Goal: Contribute content

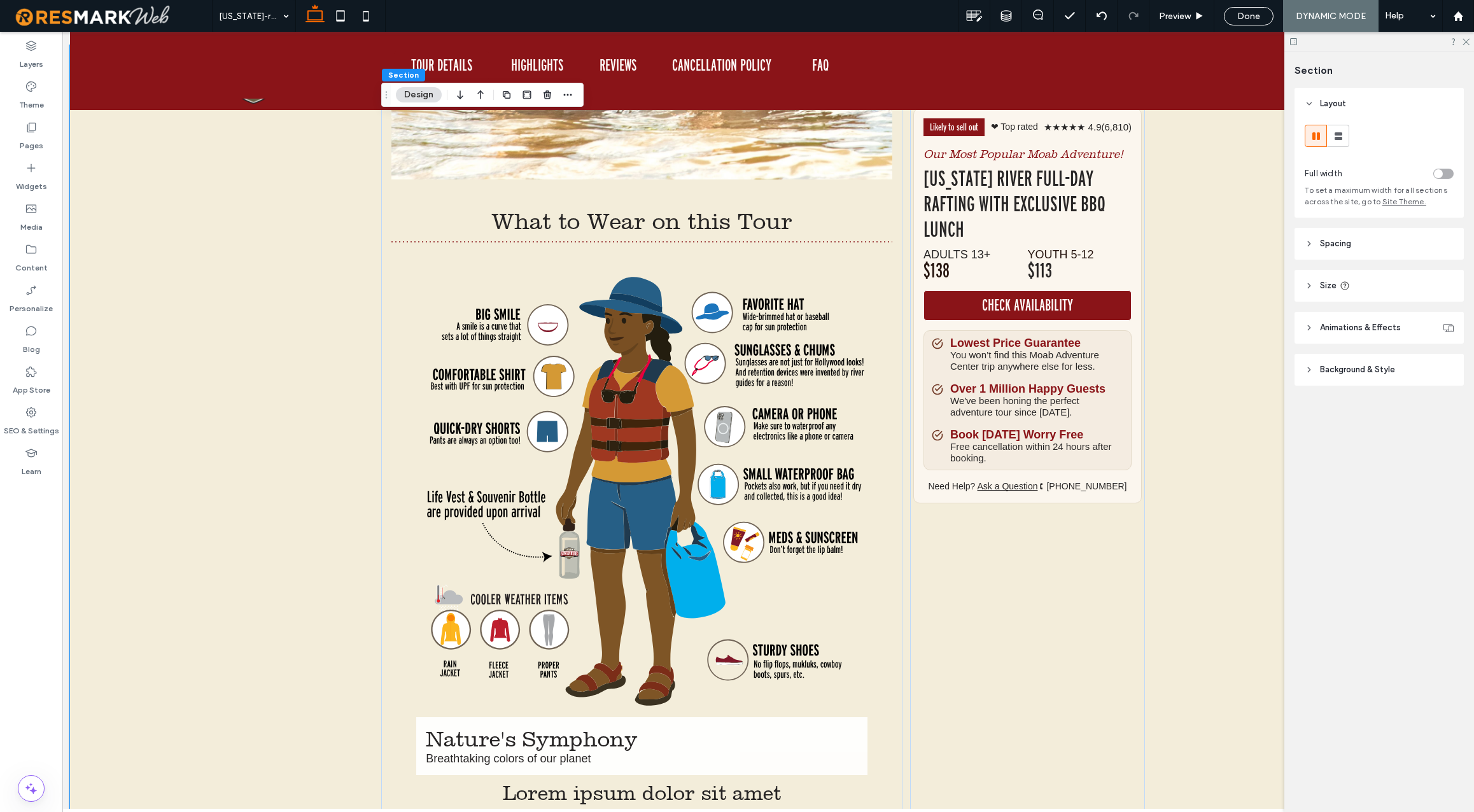
click at [649, 449] on link at bounding box center [641, 492] width 450 height 450
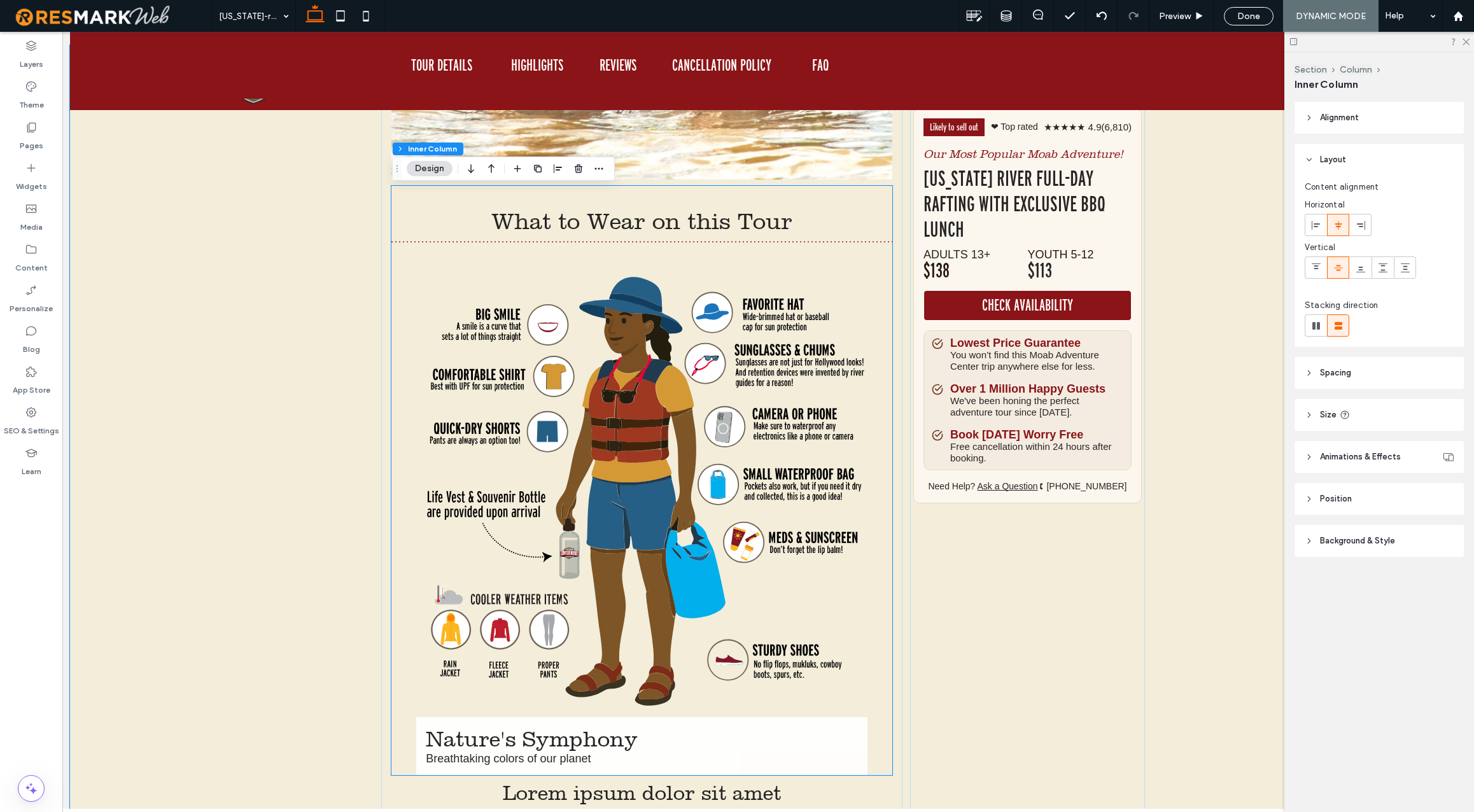
type input "**"
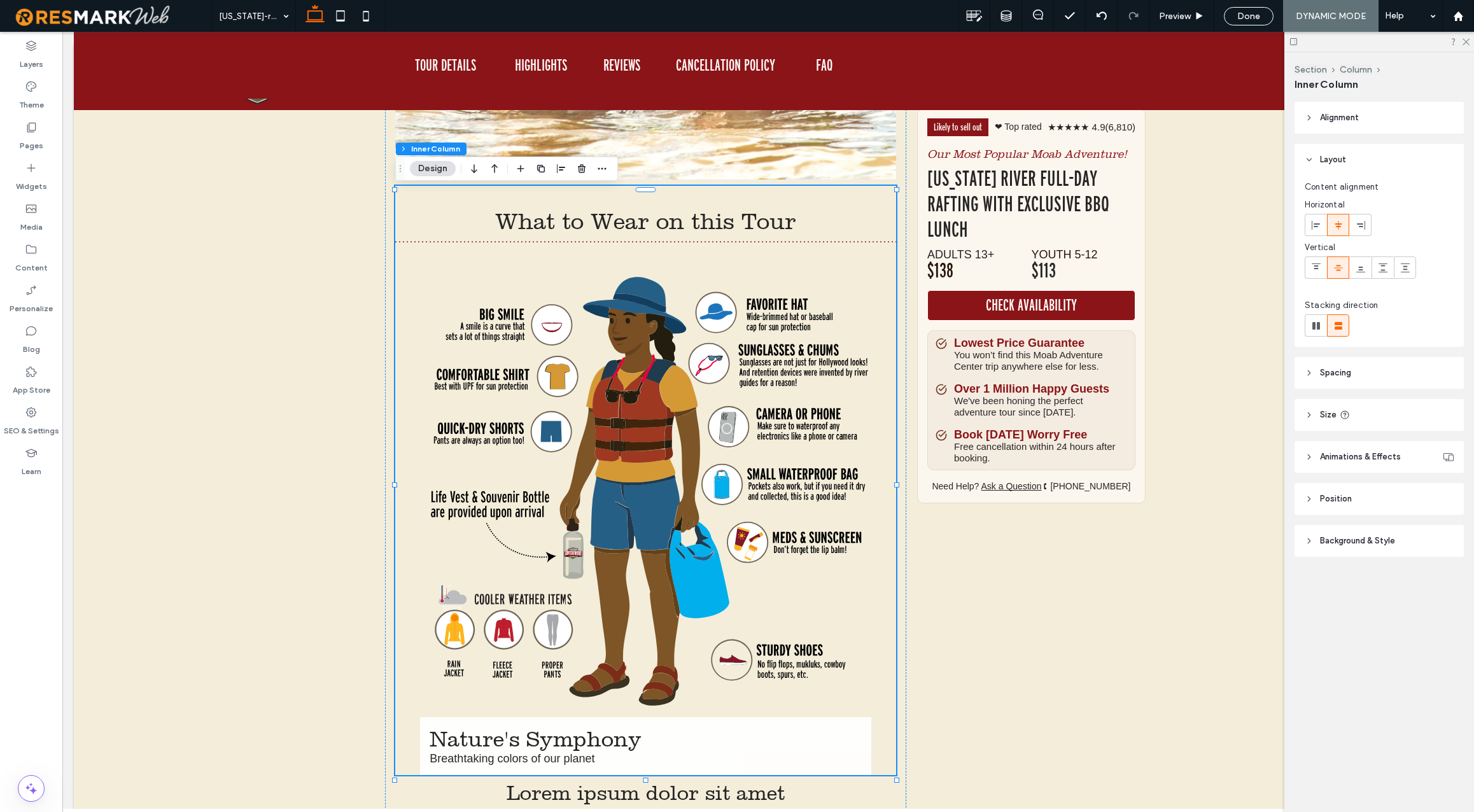
click at [649, 449] on link at bounding box center [645, 492] width 450 height 450
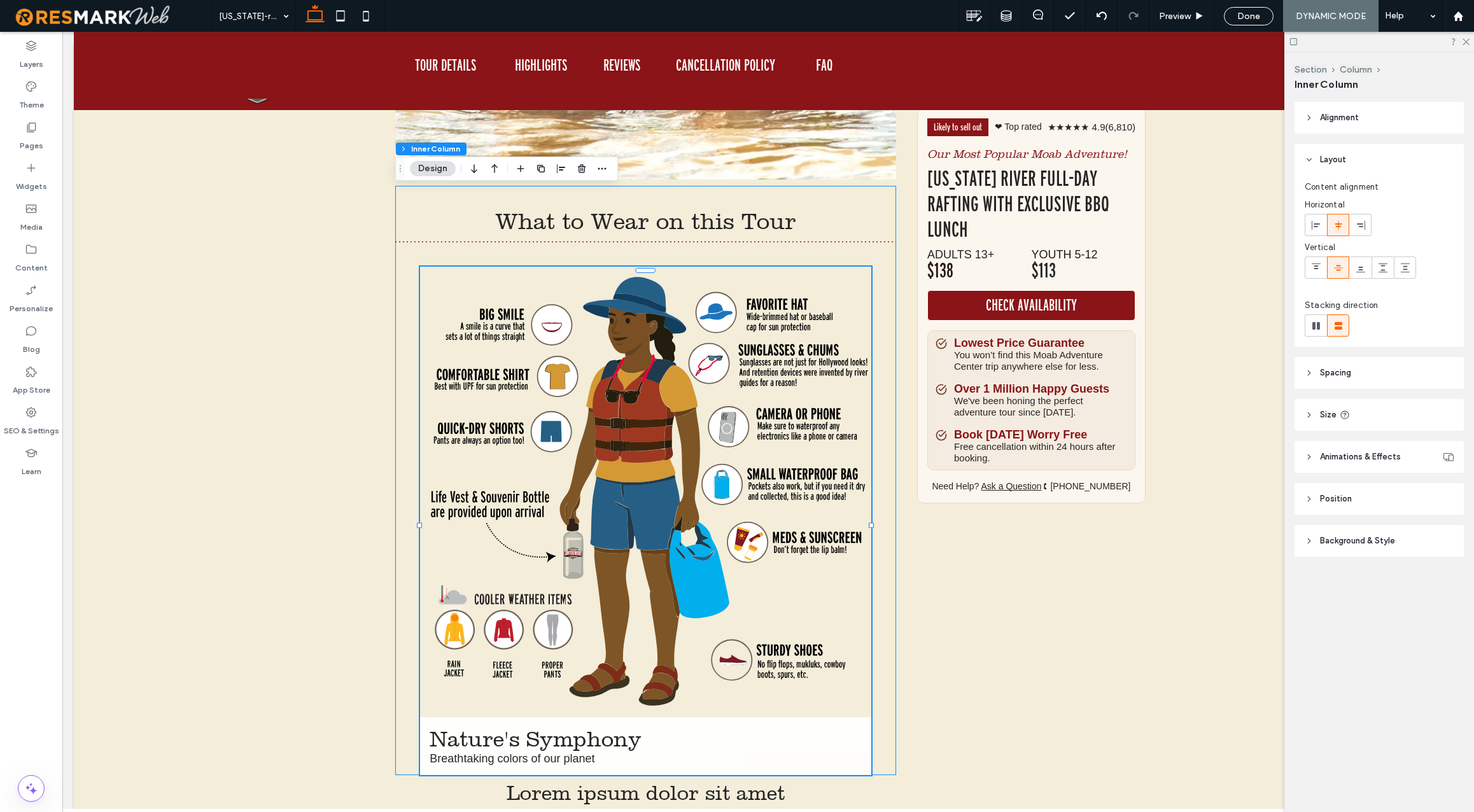
click at [649, 449] on link at bounding box center [645, 492] width 450 height 450
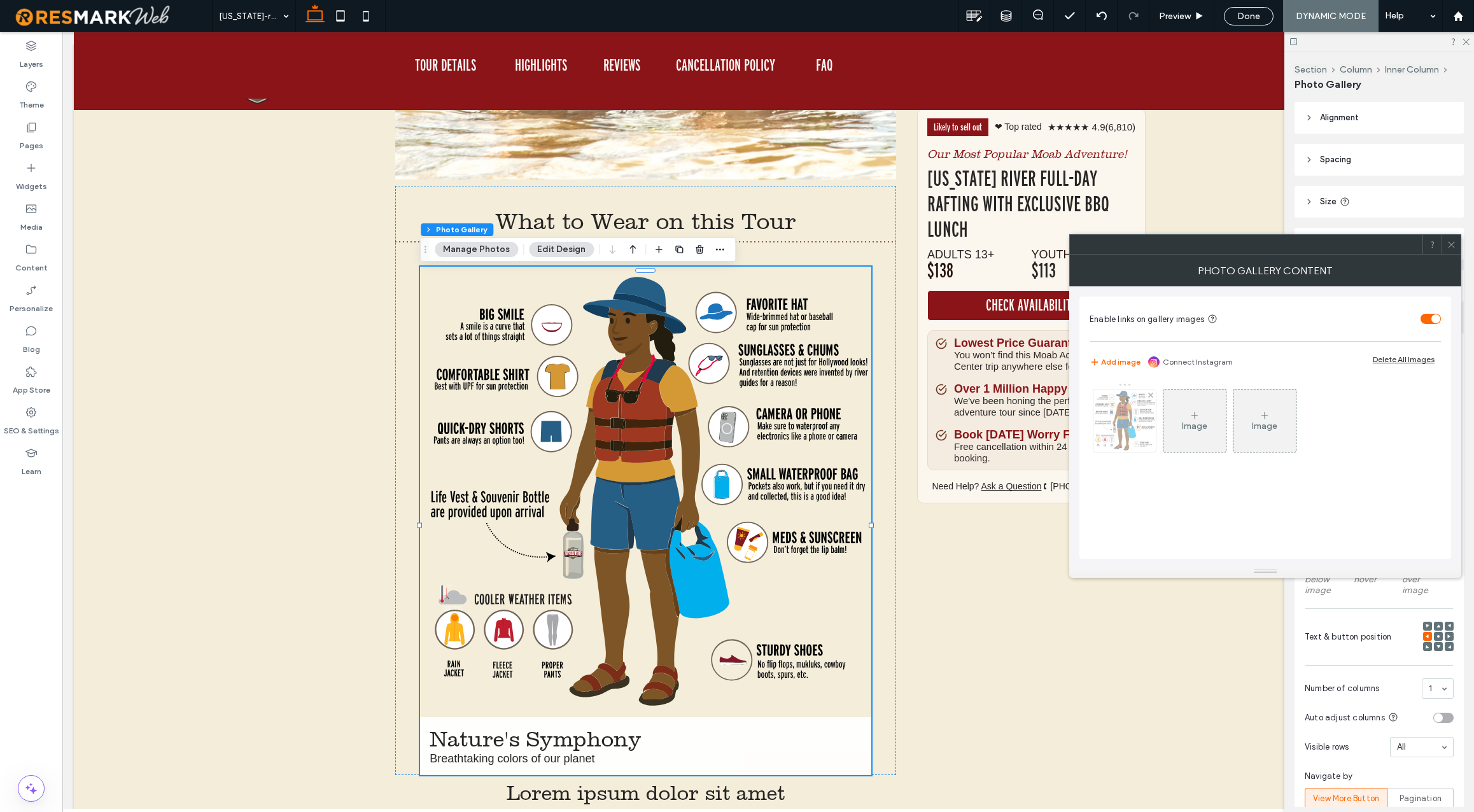
click at [1134, 433] on img at bounding box center [1124, 420] width 63 height 61
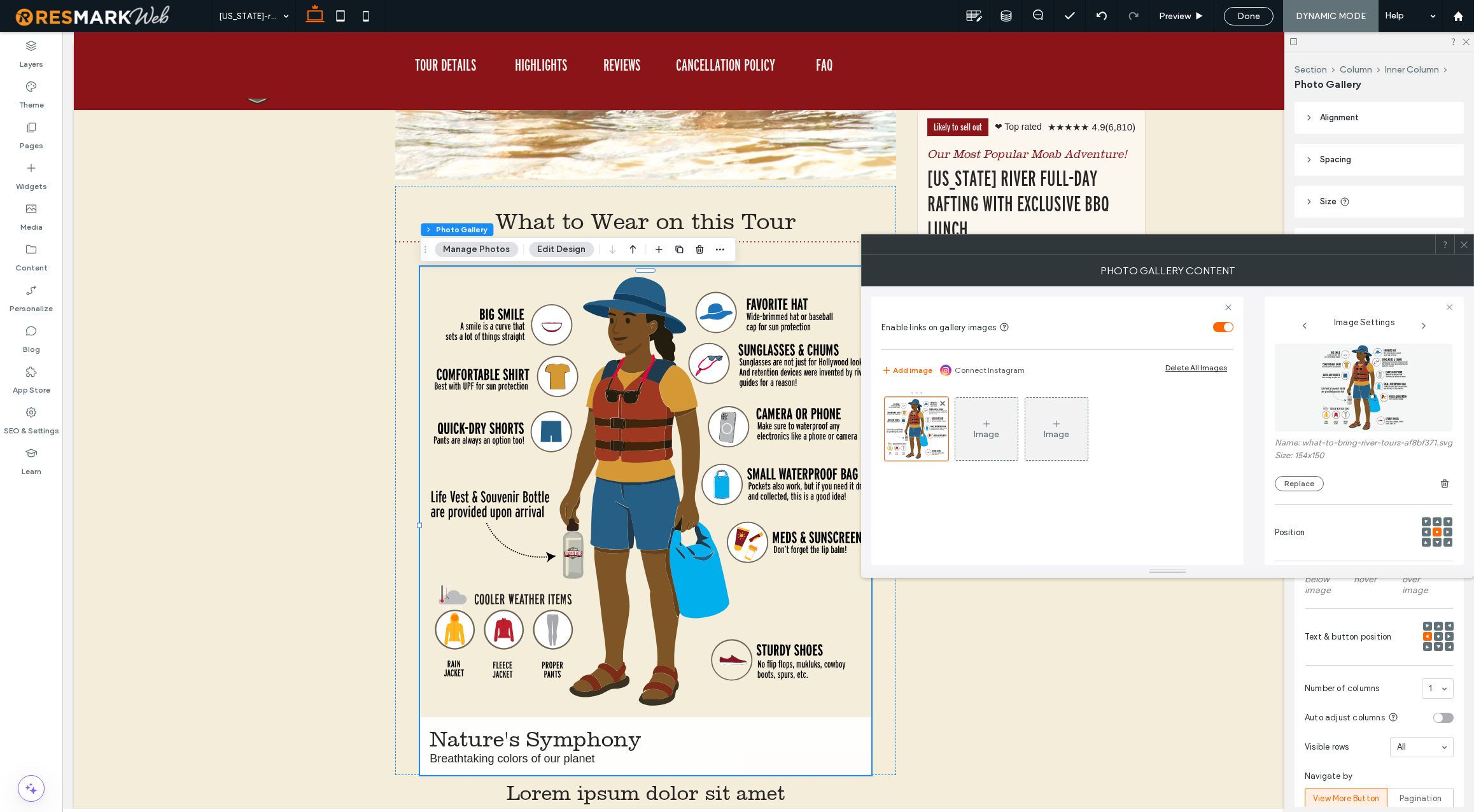
scroll to position [0, 0]
click at [1309, 494] on button "Replace" at bounding box center [1299, 486] width 49 height 15
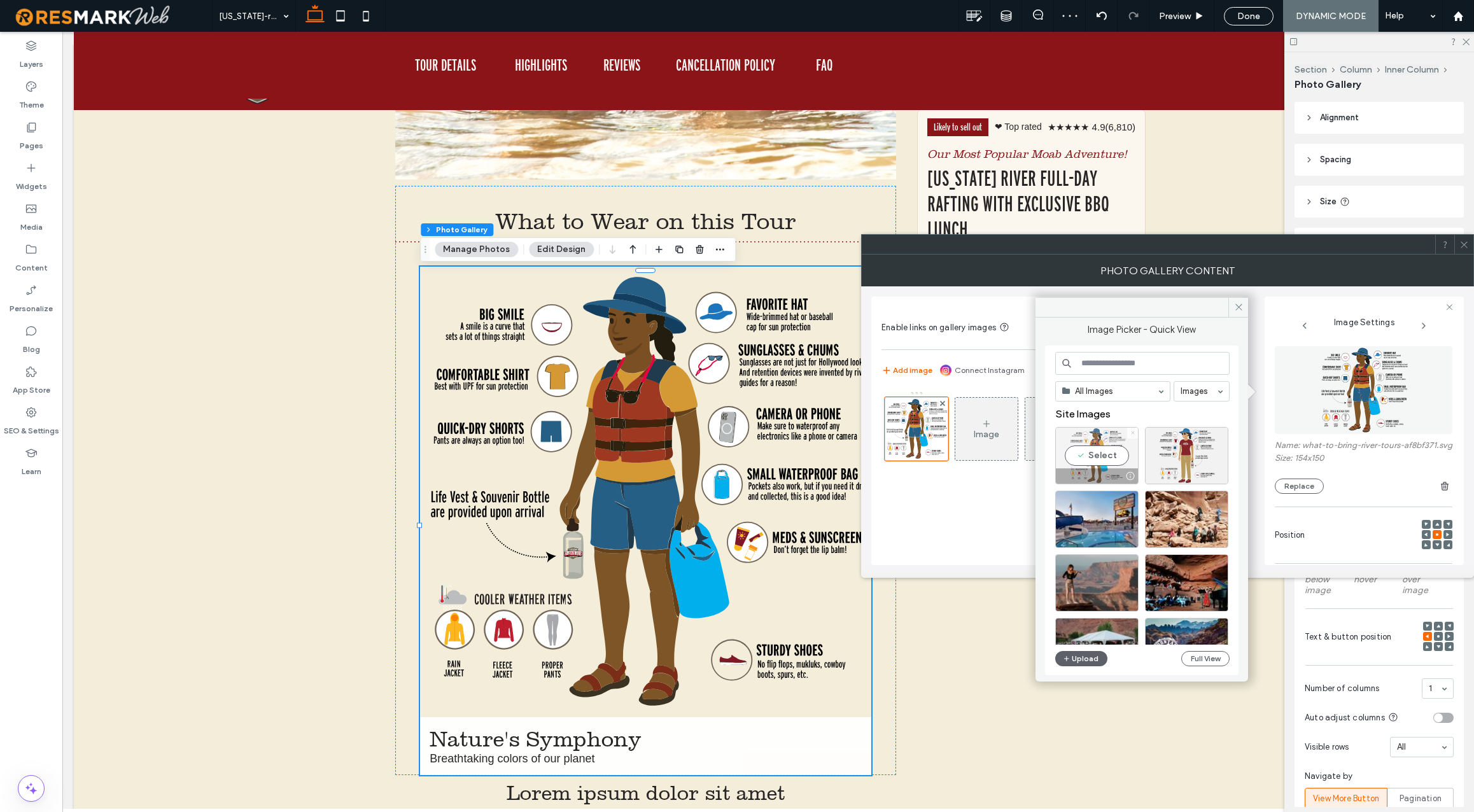
click at [1134, 433] on icon at bounding box center [1132, 433] width 5 height 5
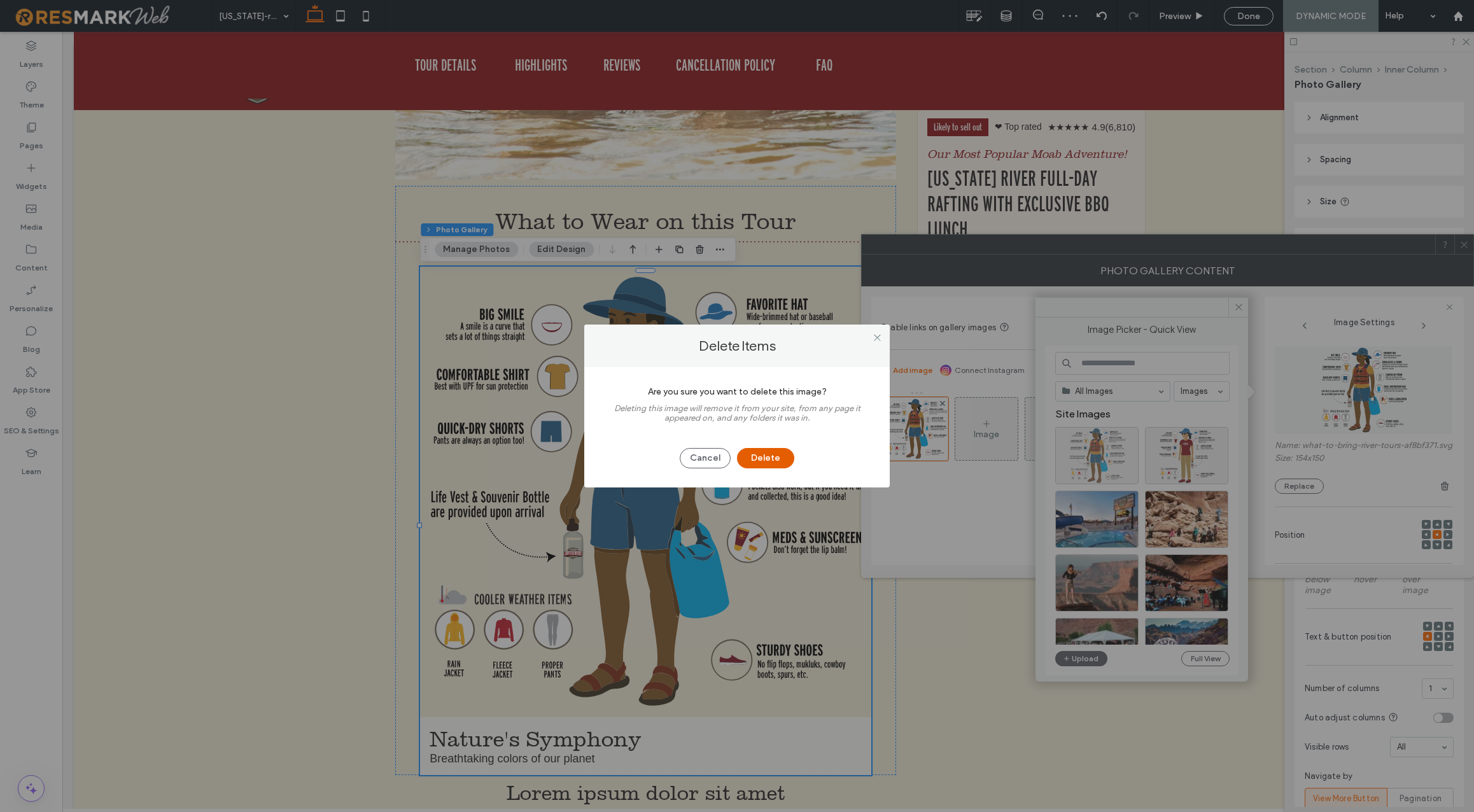
click at [762, 457] on button "Delete" at bounding box center [765, 458] width 57 height 21
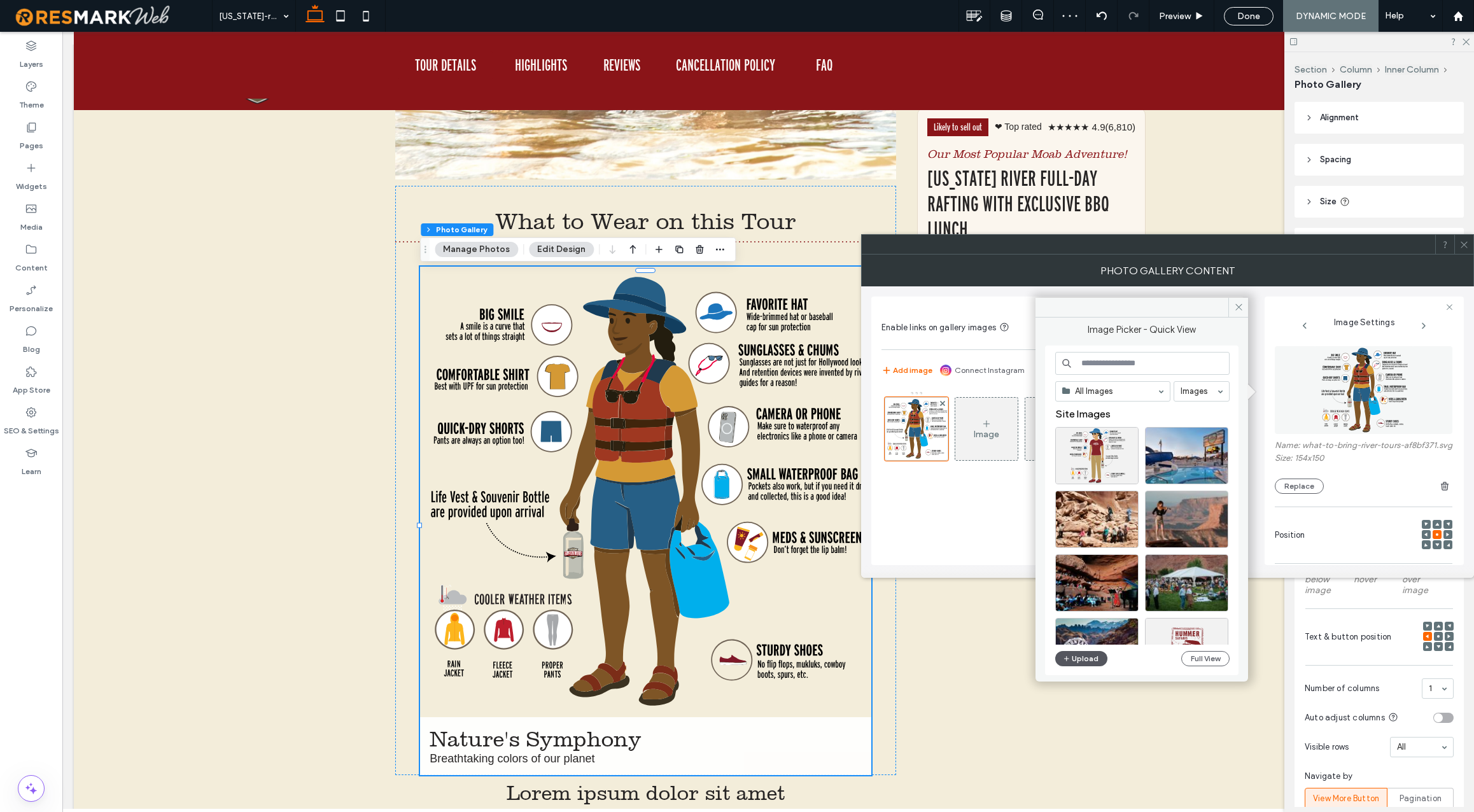
click at [1083, 657] on button "Upload" at bounding box center [1081, 658] width 52 height 15
click at [1092, 656] on button "Upload" at bounding box center [1081, 658] width 52 height 15
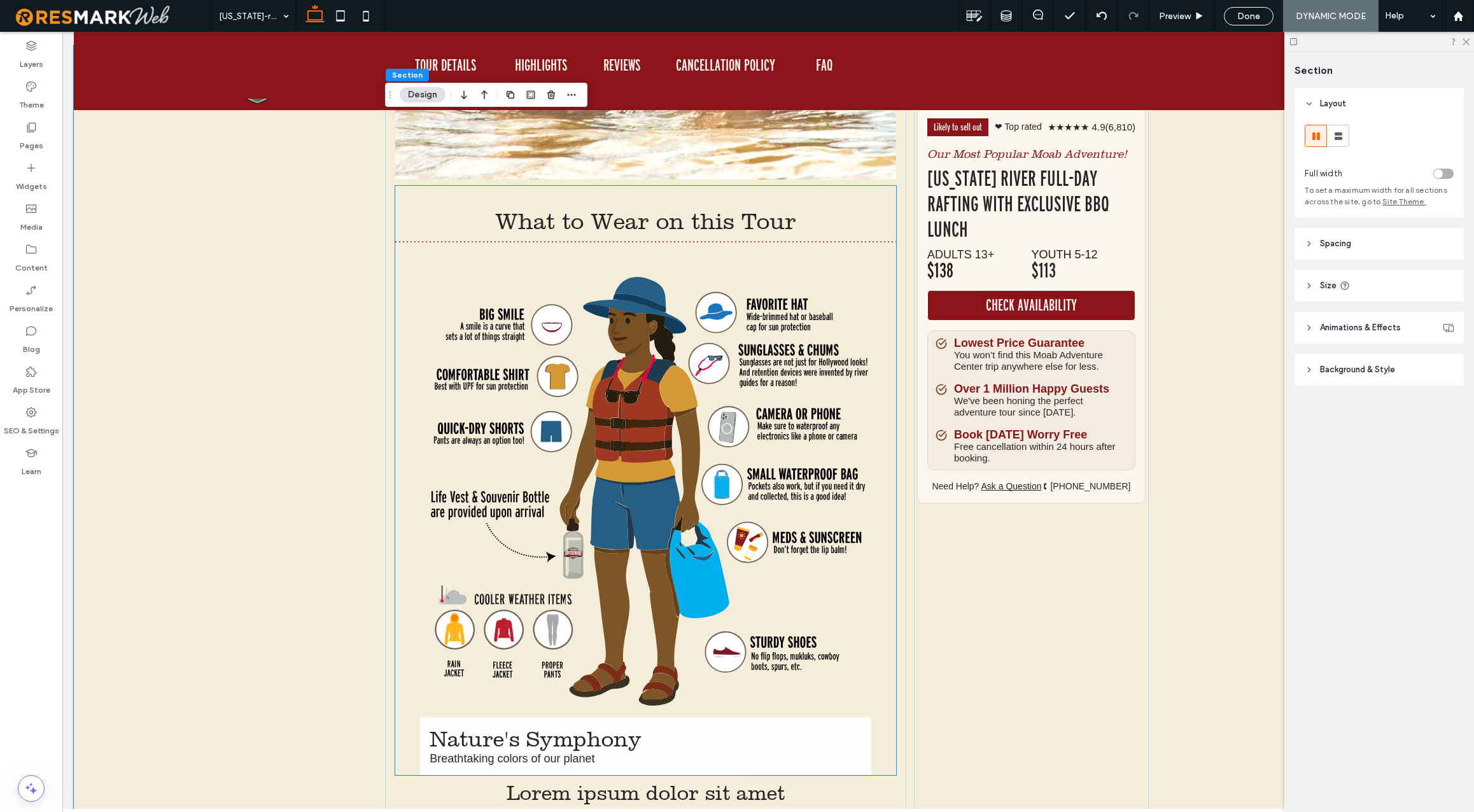
click at [623, 222] on span "What to Wear on this Tour" at bounding box center [645, 221] width 301 height 27
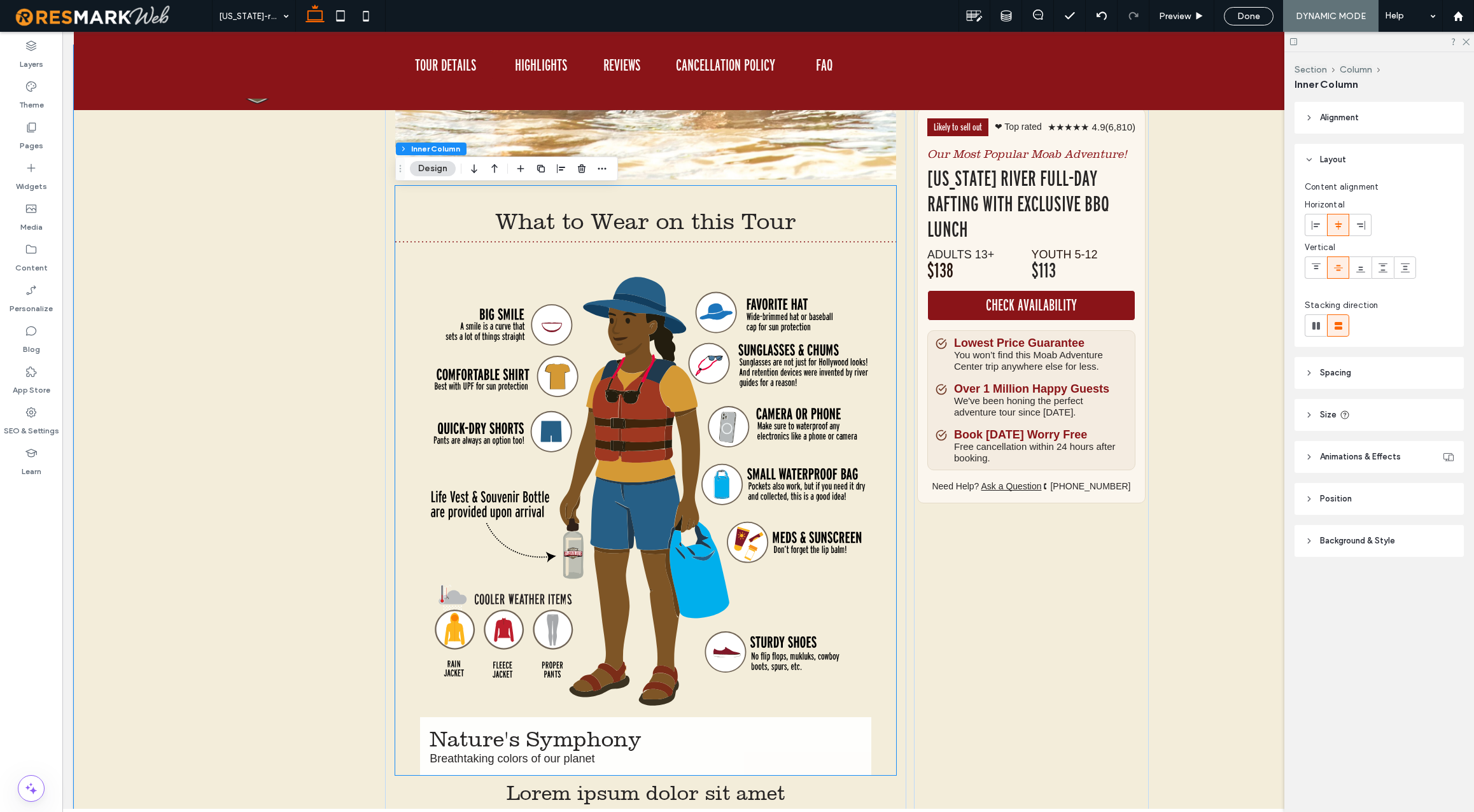
type input "**"
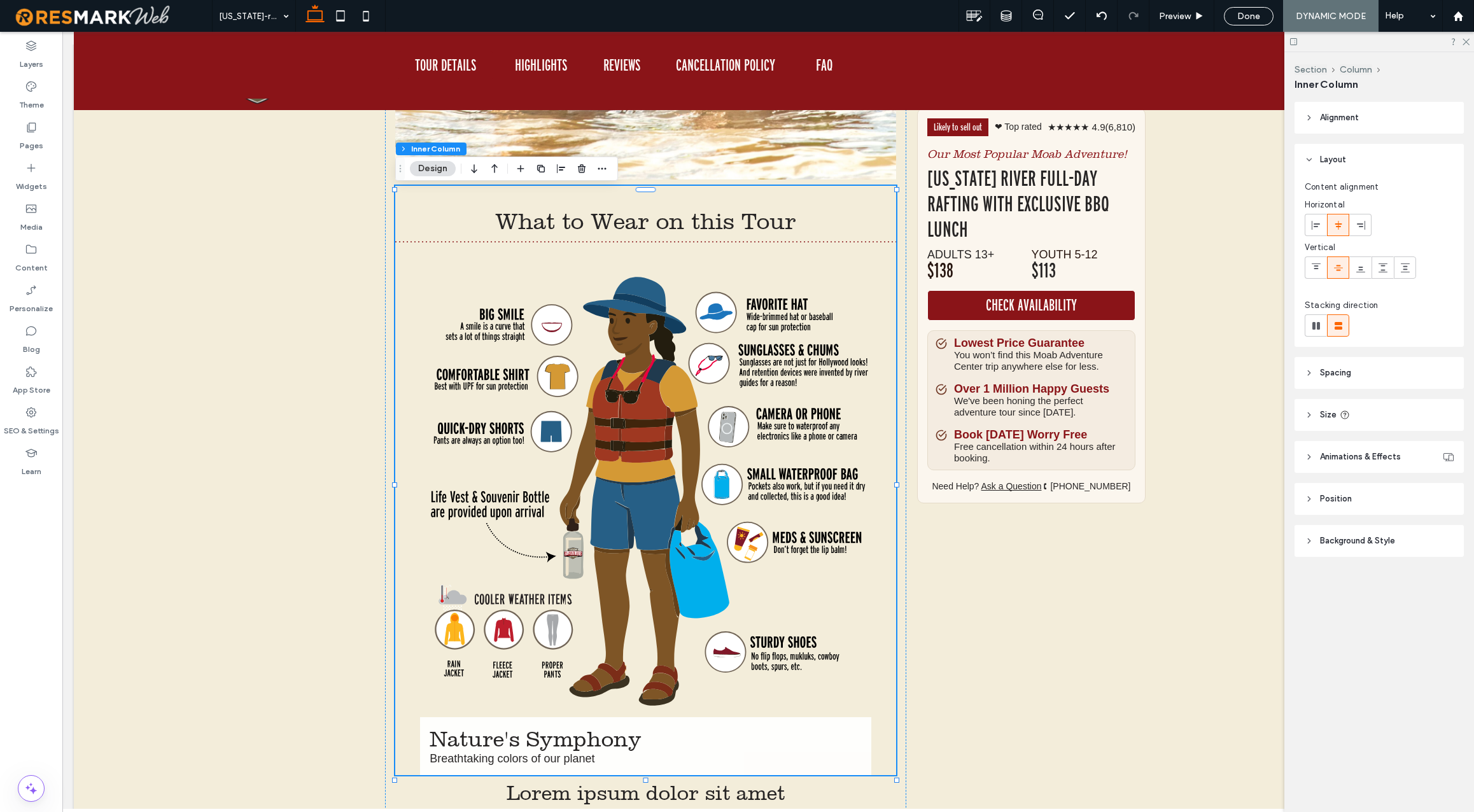
click at [623, 222] on span "What to Wear on this Tour" at bounding box center [645, 221] width 301 height 27
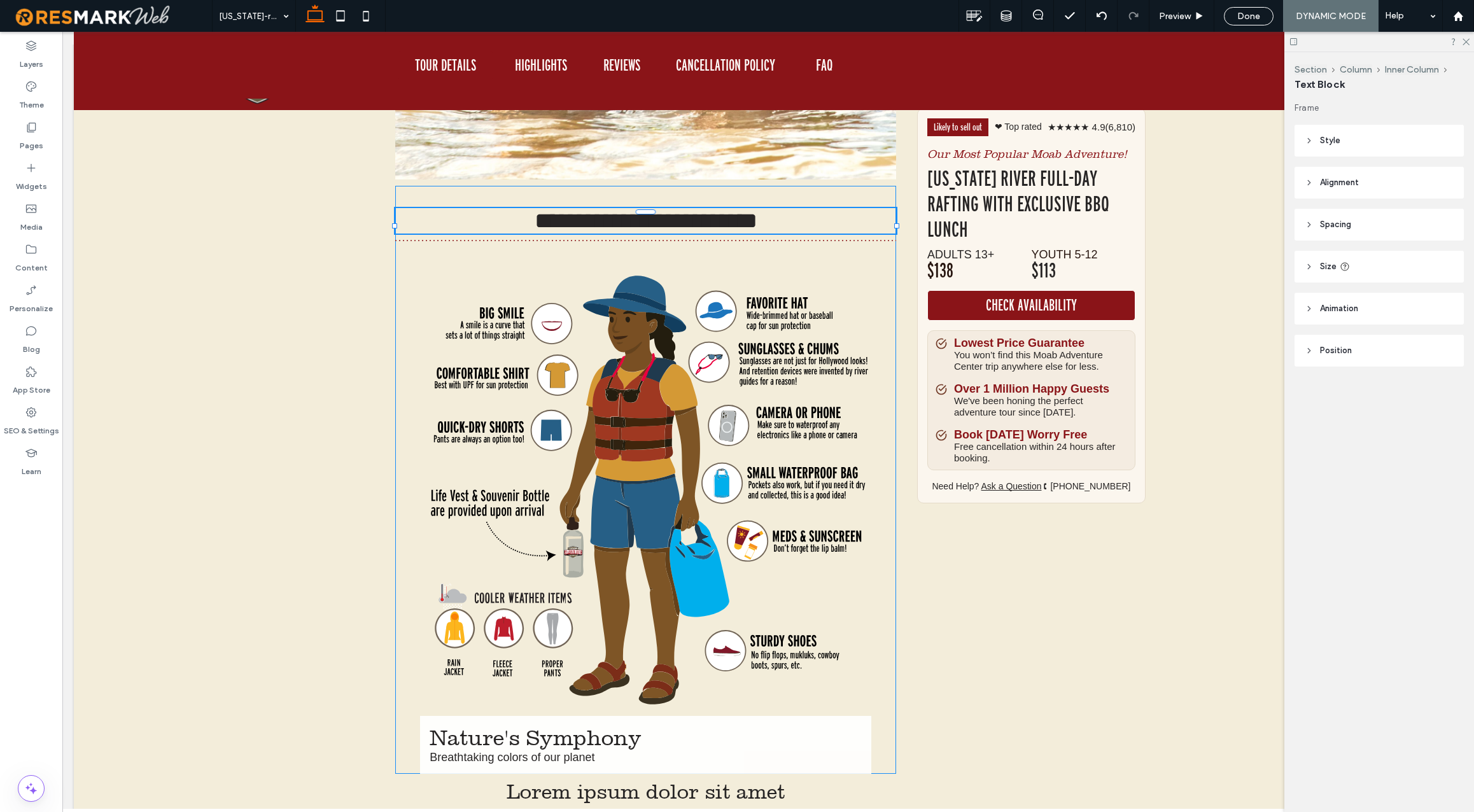
type input "*********"
type input "**"
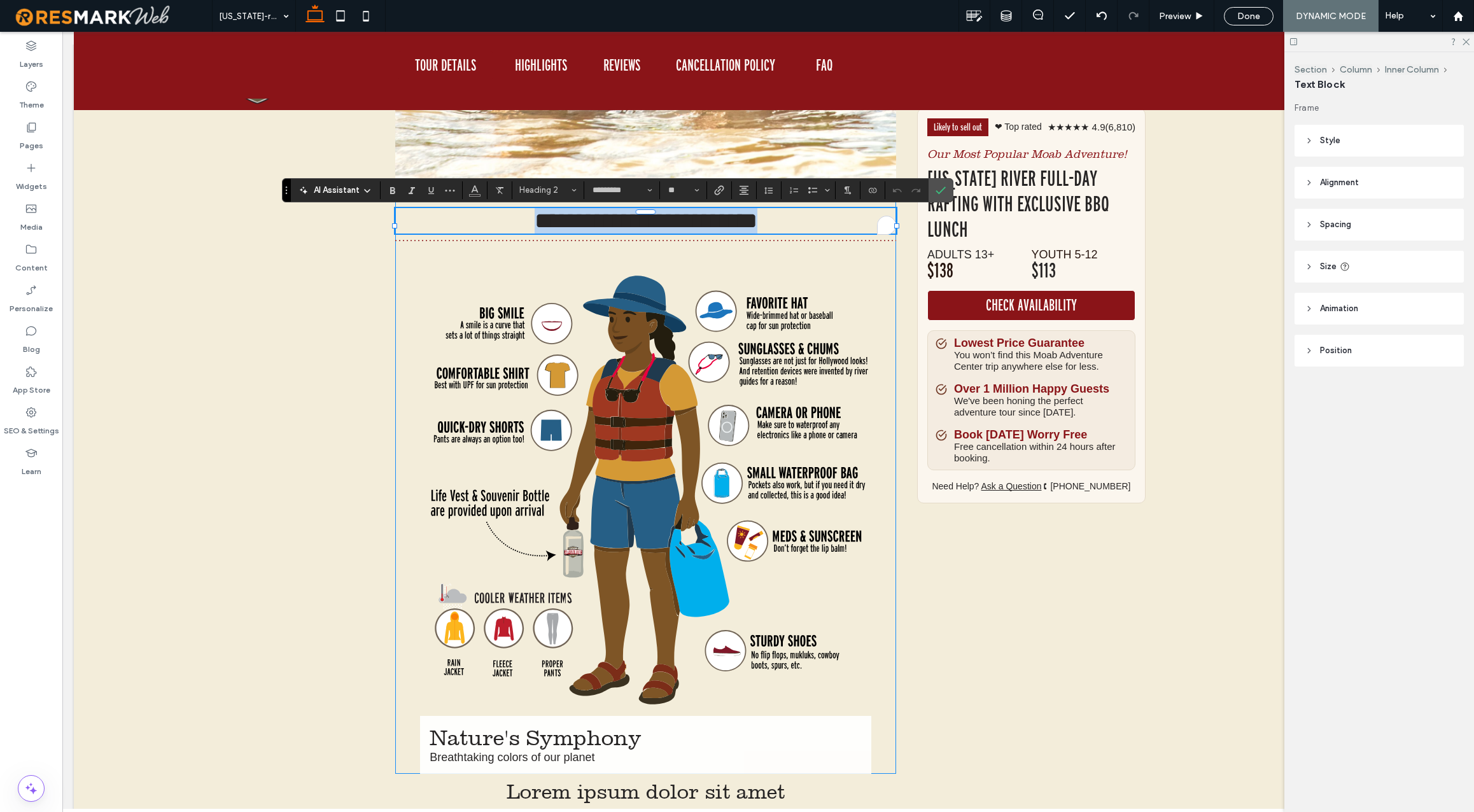
click at [627, 225] on span "**********" at bounding box center [645, 220] width 222 height 23
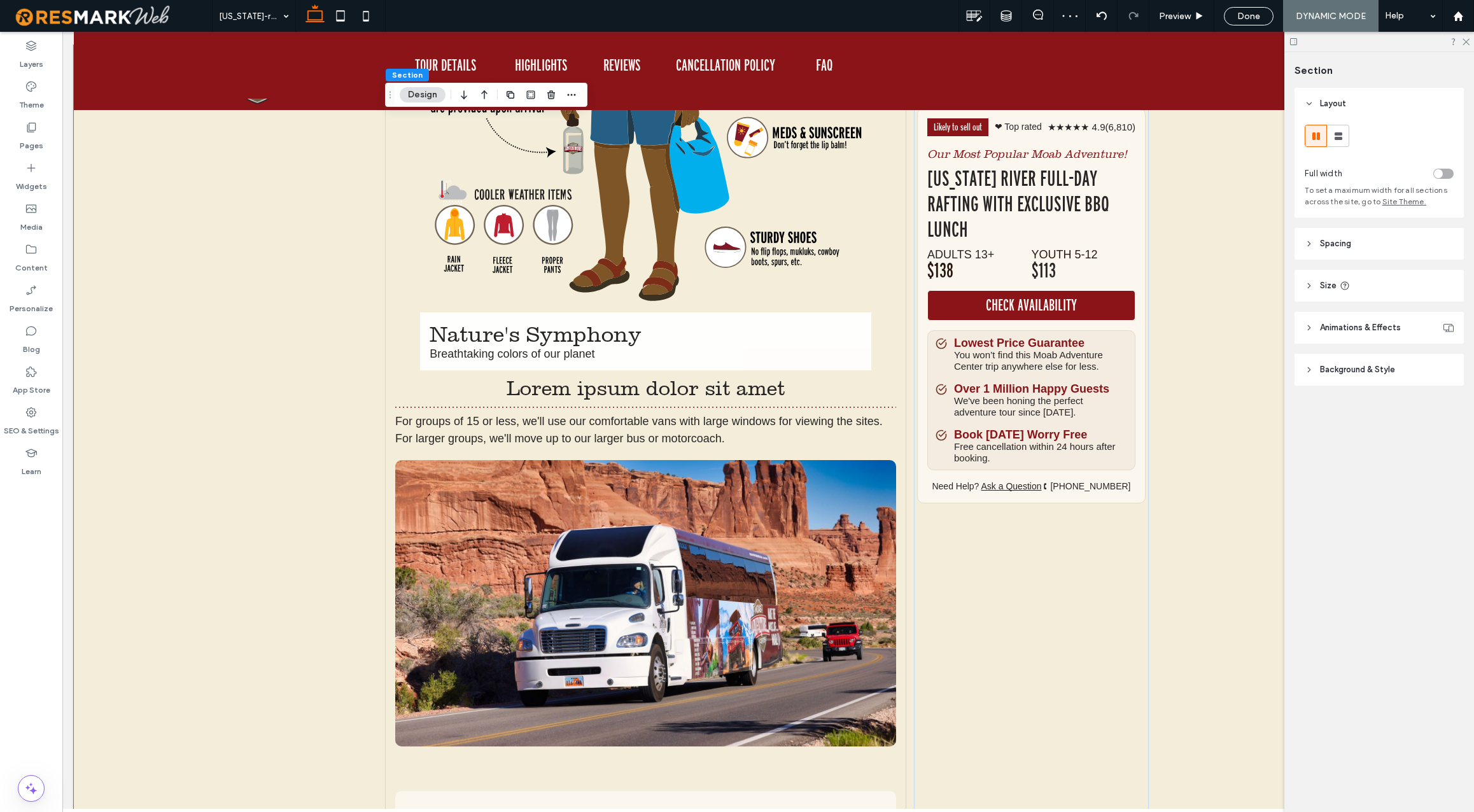
scroll to position [5415, 0]
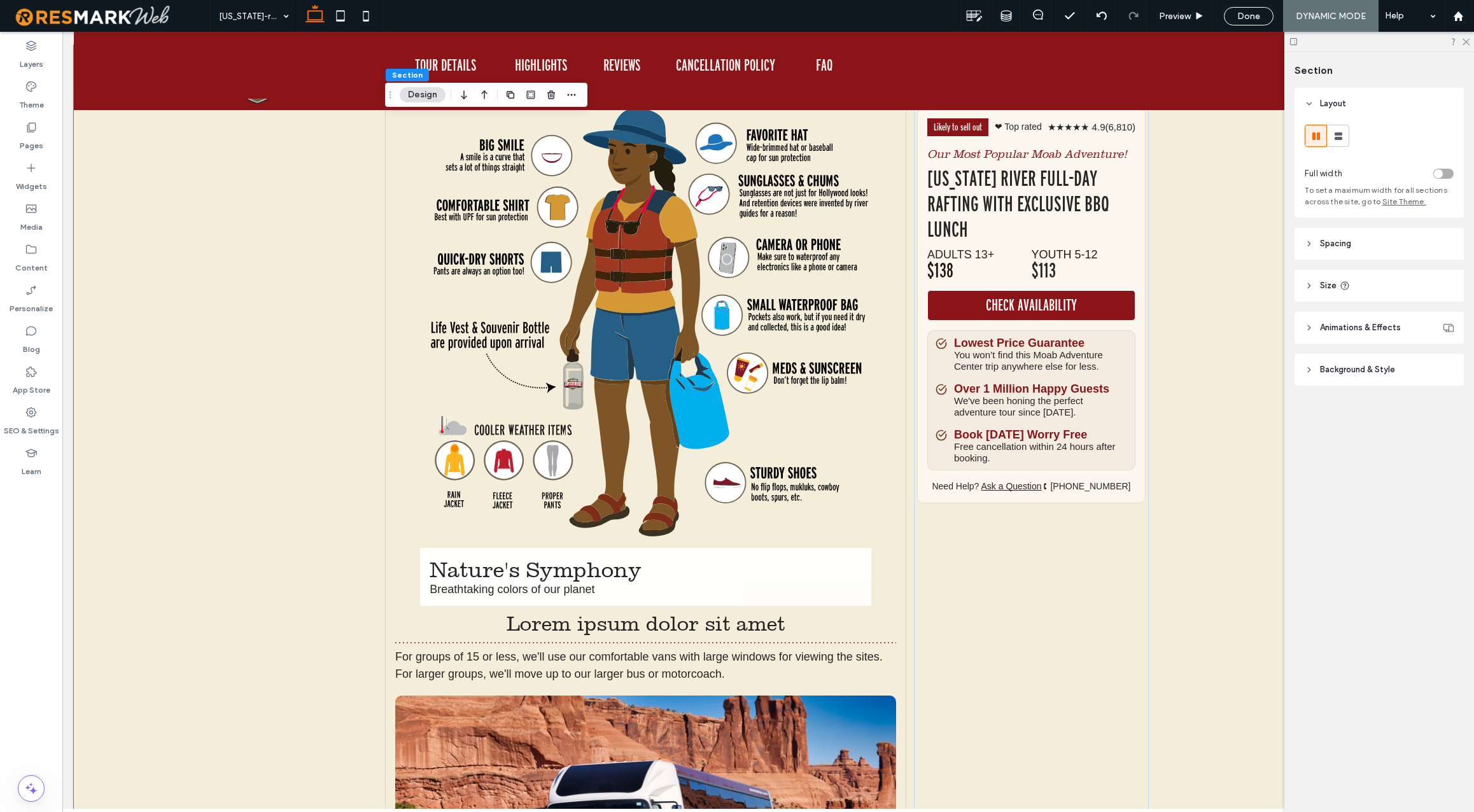
scroll to position [5079, 0]
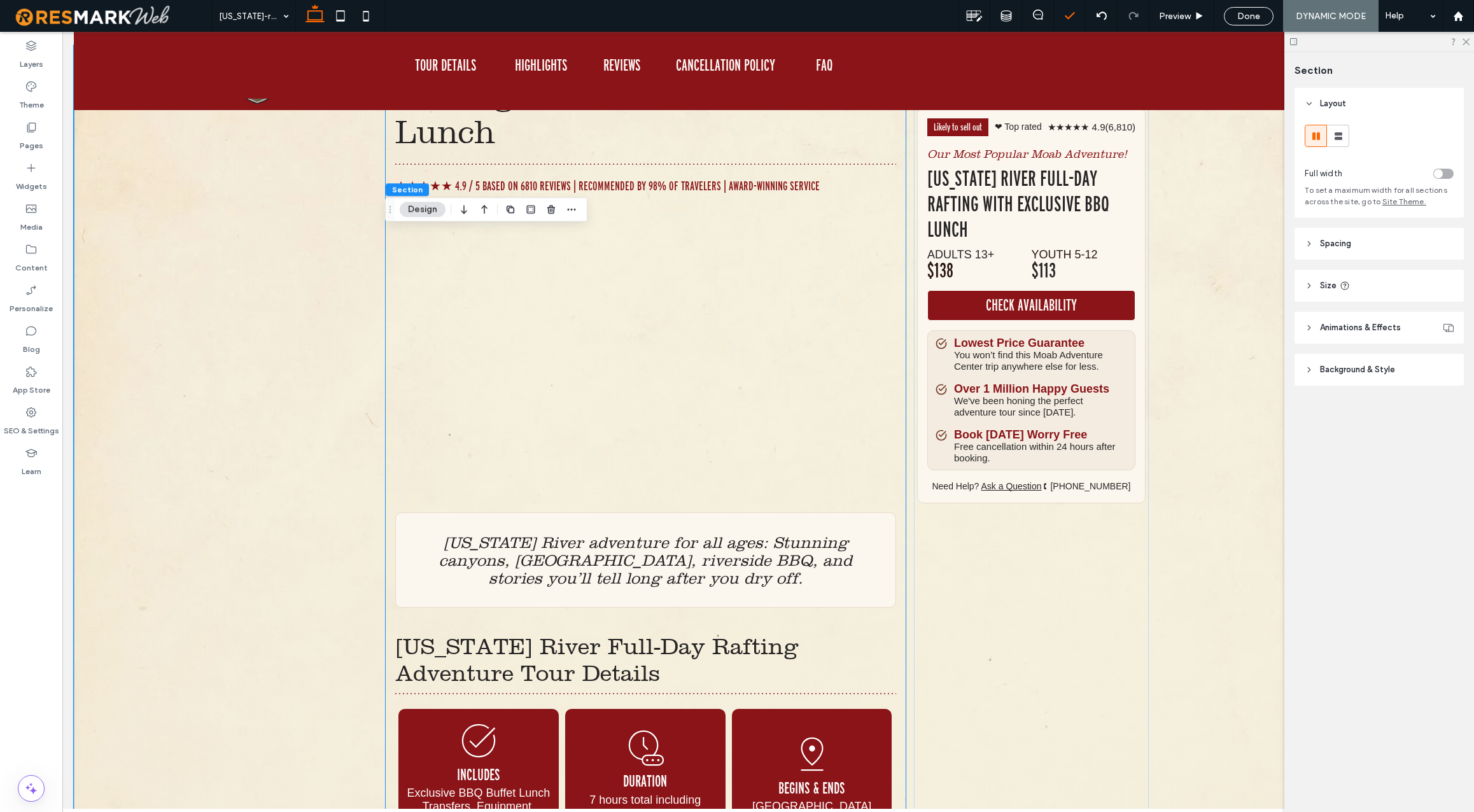
scroll to position [111, 0]
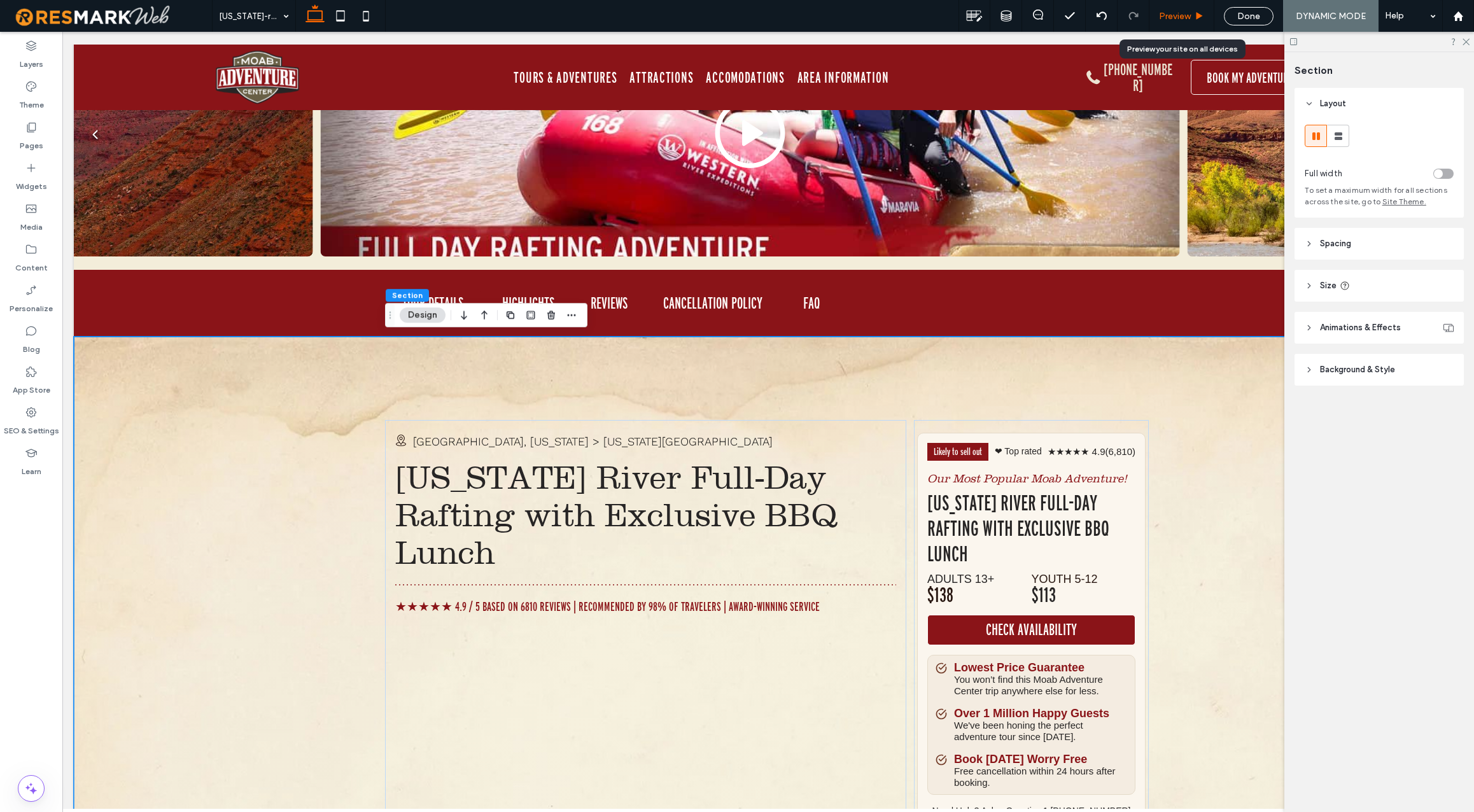
click at [1180, 18] on span "Preview" at bounding box center [1174, 17] width 32 height 11
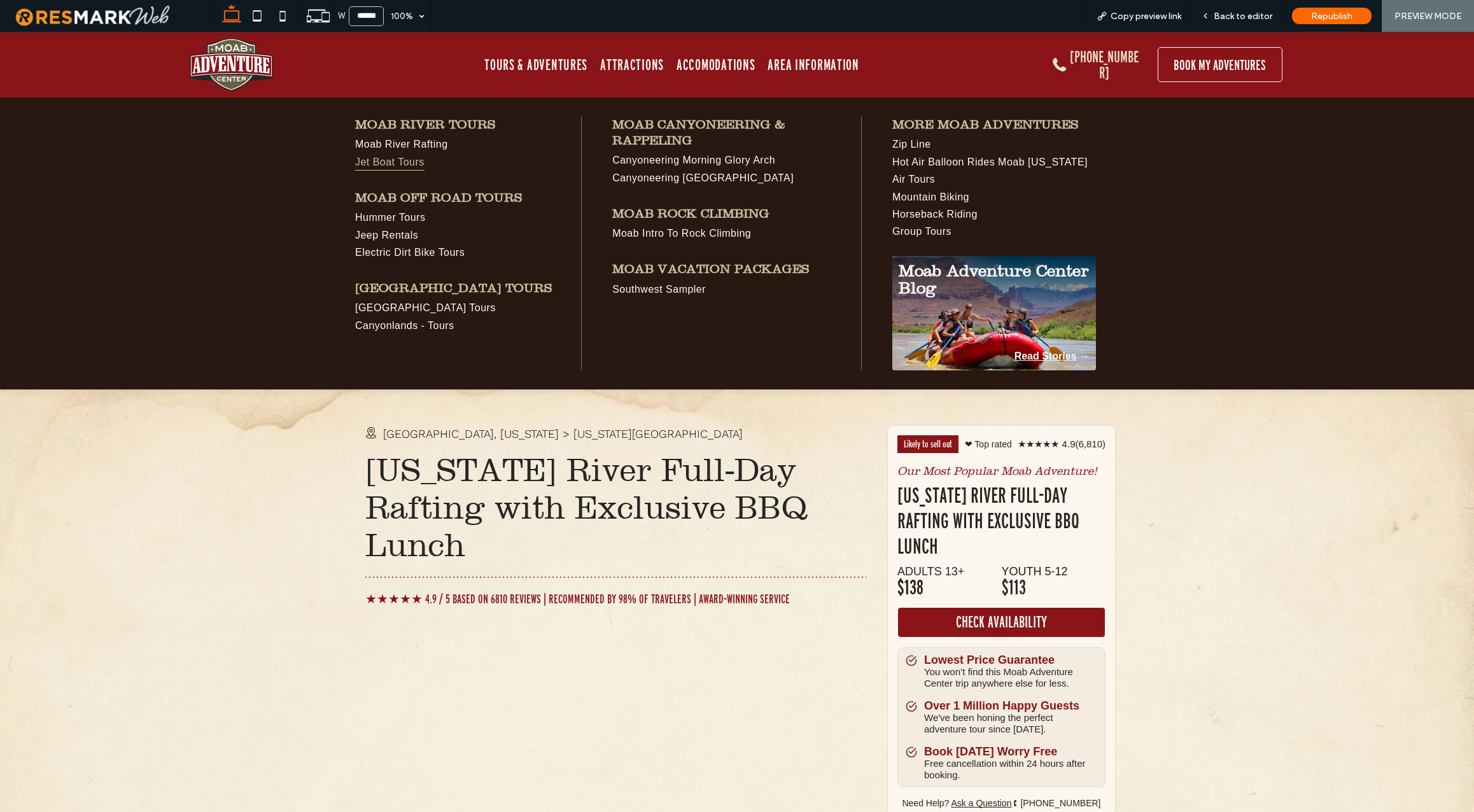
click at [393, 162] on span "Jet Boat Tours" at bounding box center [390, 162] width 70 height 17
click at [1258, 16] on span "Back to editor" at bounding box center [1243, 17] width 59 height 11
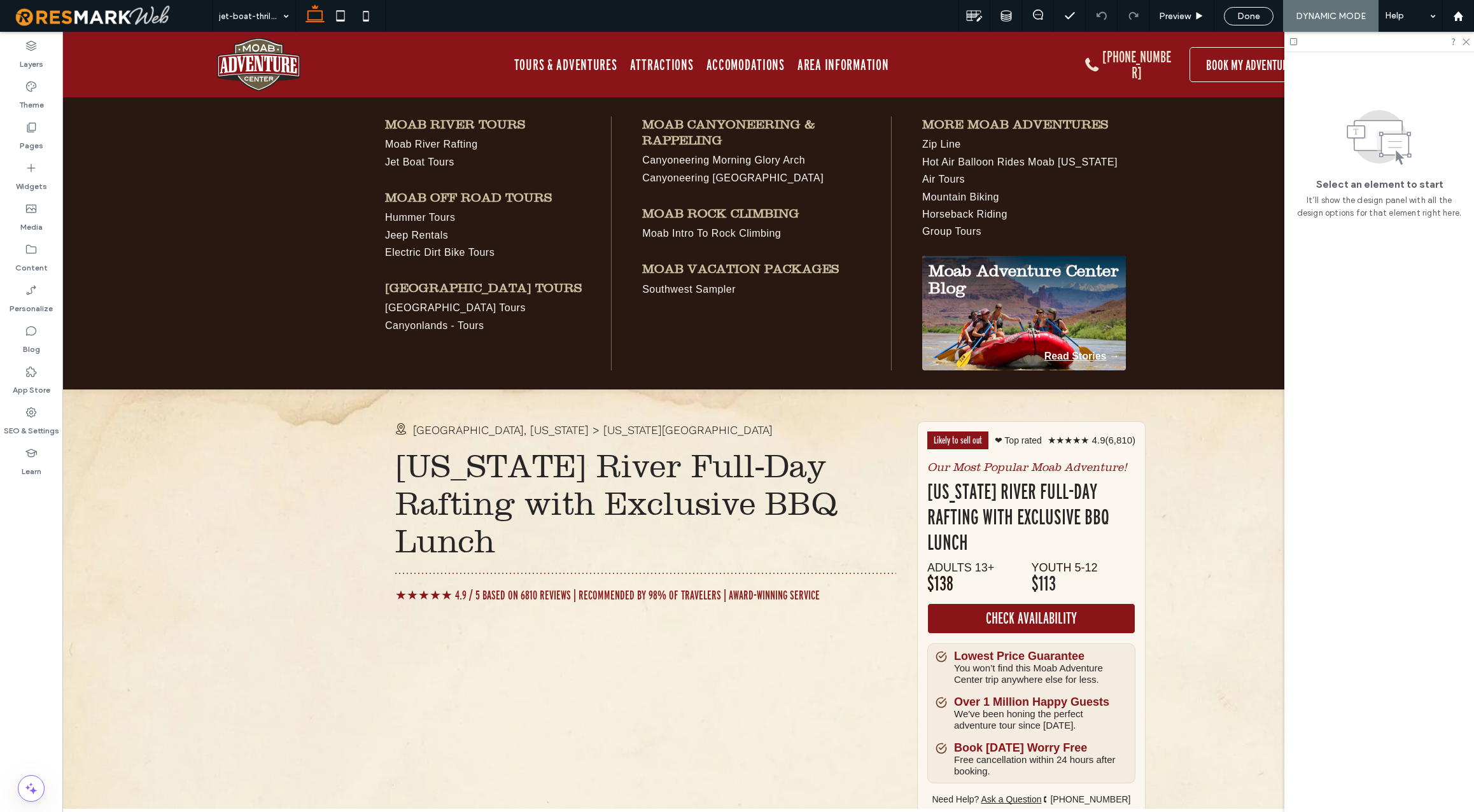
scroll to position [0, 1]
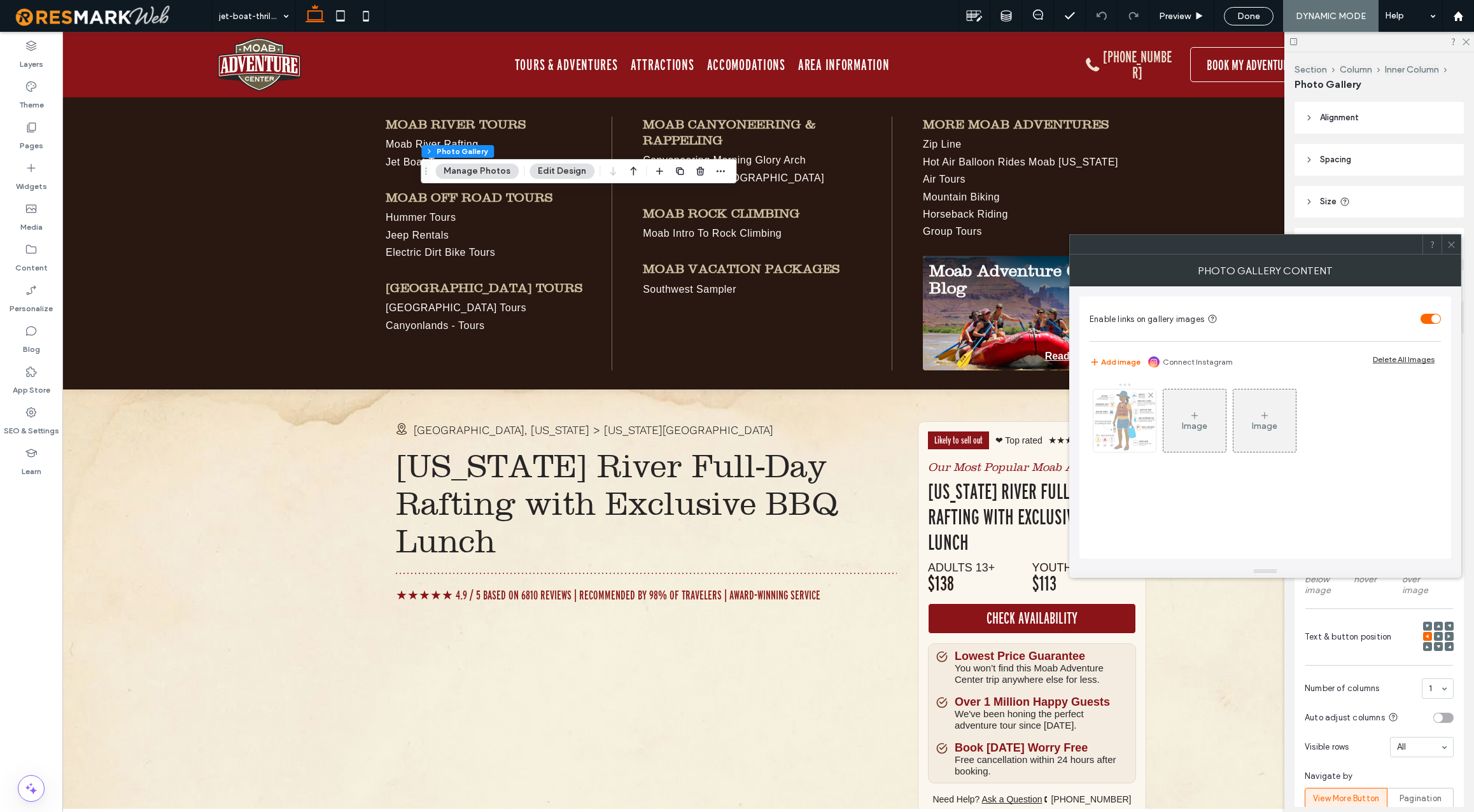
click at [1125, 424] on img at bounding box center [1124, 420] width 63 height 61
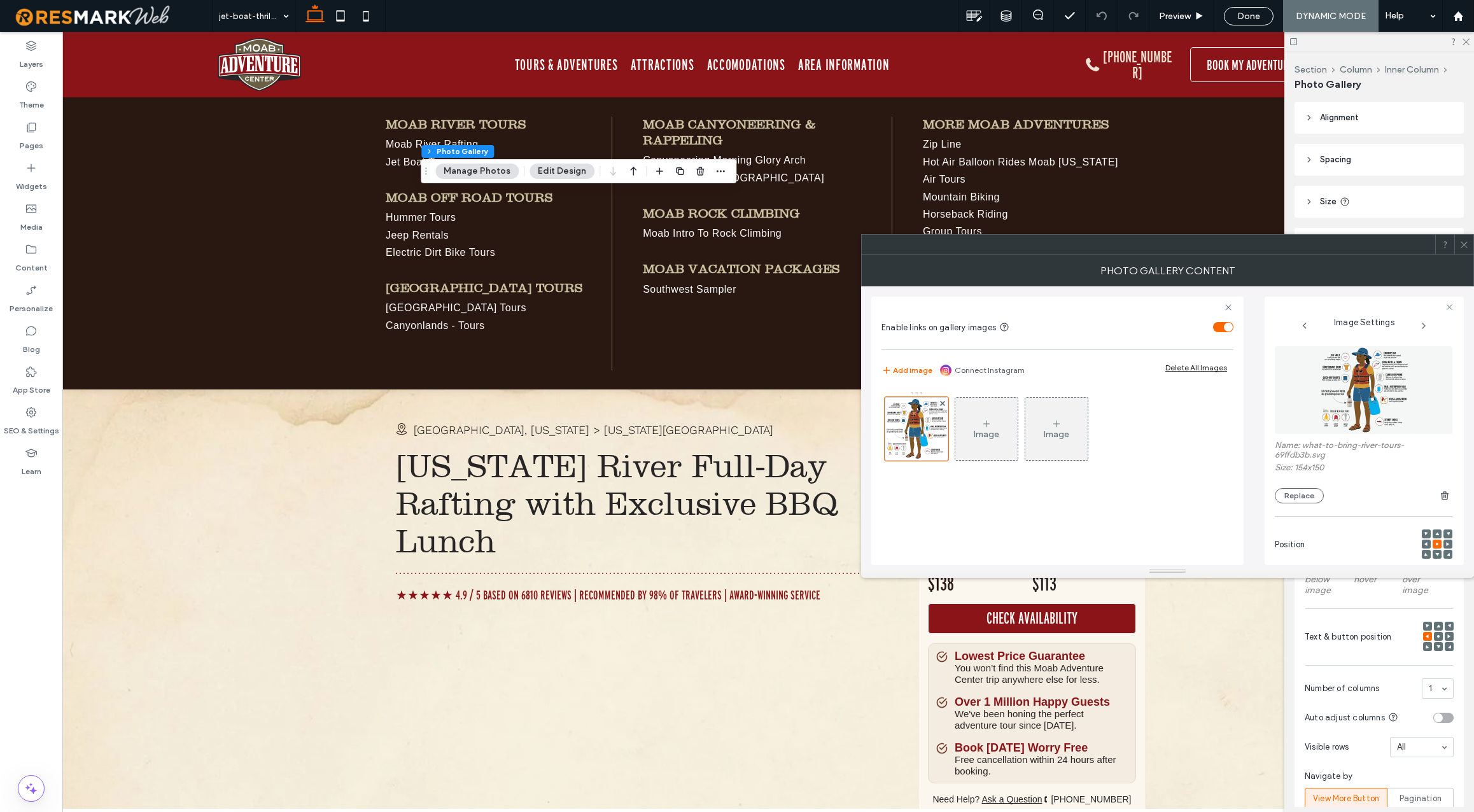
scroll to position [196, 0]
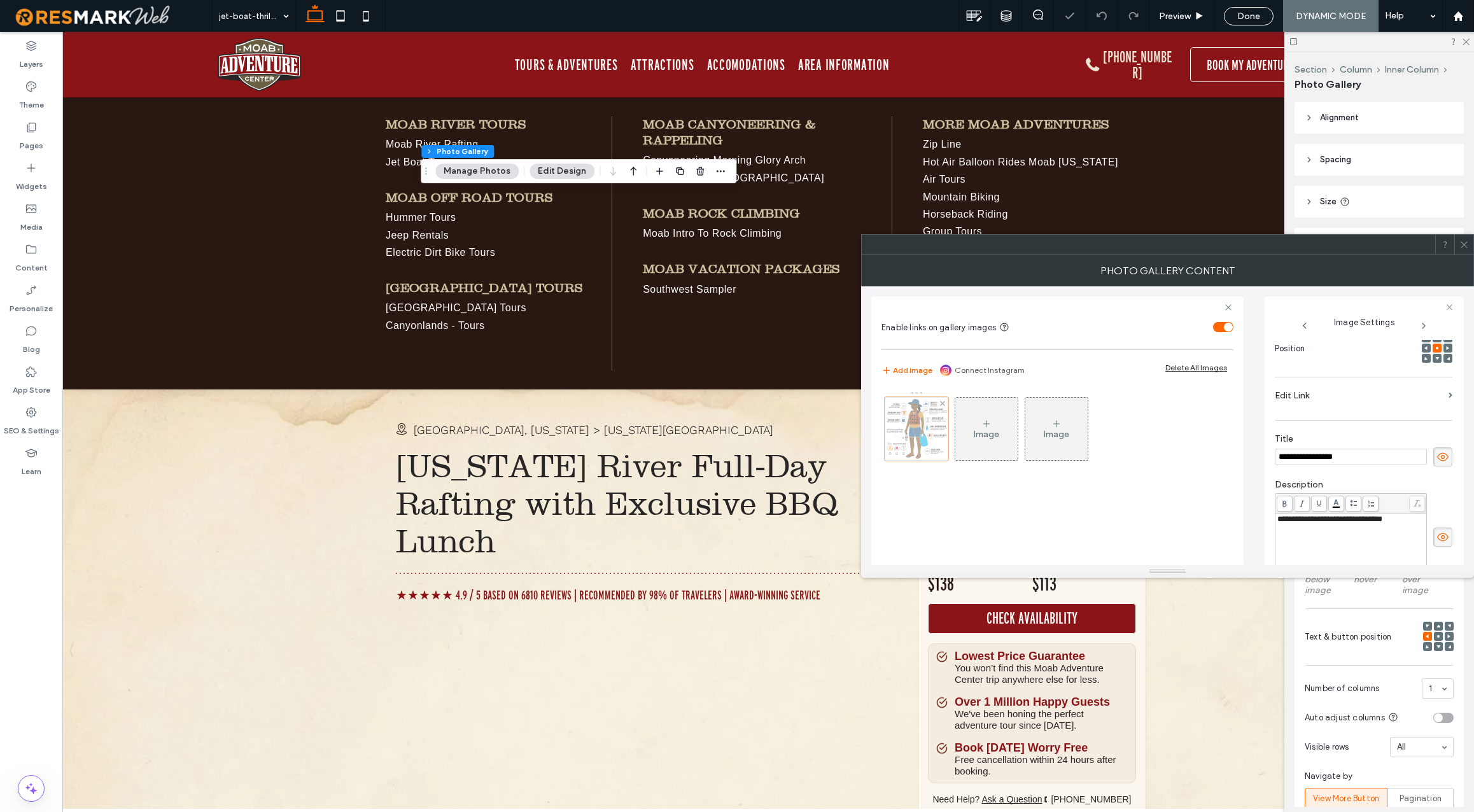
click at [927, 421] on div at bounding box center [916, 429] width 63 height 63
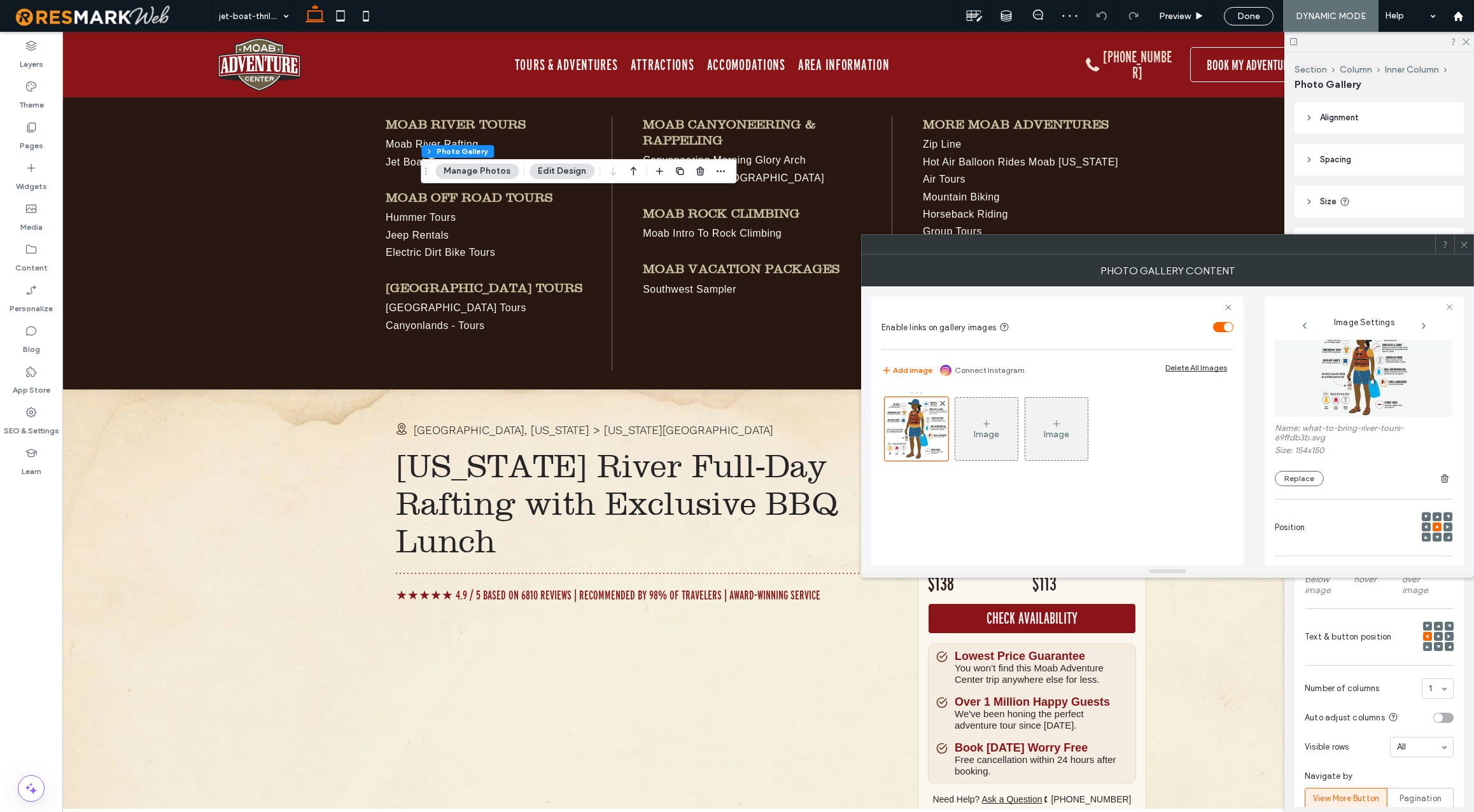
scroll to position [0, 0]
click at [1310, 477] on button "Replace" at bounding box center [1299, 480] width 49 height 15
click at [1307, 482] on button "Replace" at bounding box center [1299, 482] width 49 height 15
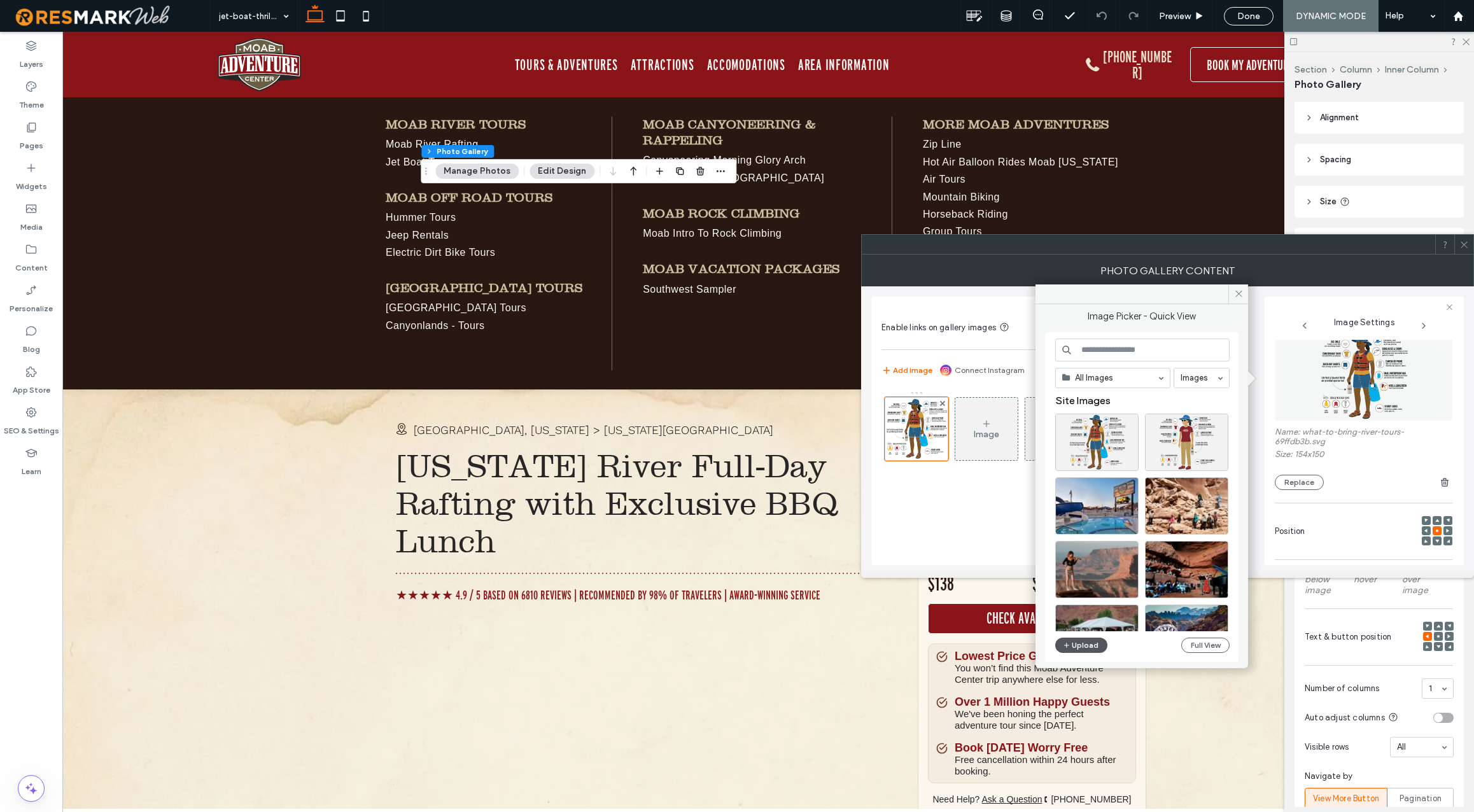
click at [1090, 645] on button "Upload" at bounding box center [1081, 645] width 52 height 15
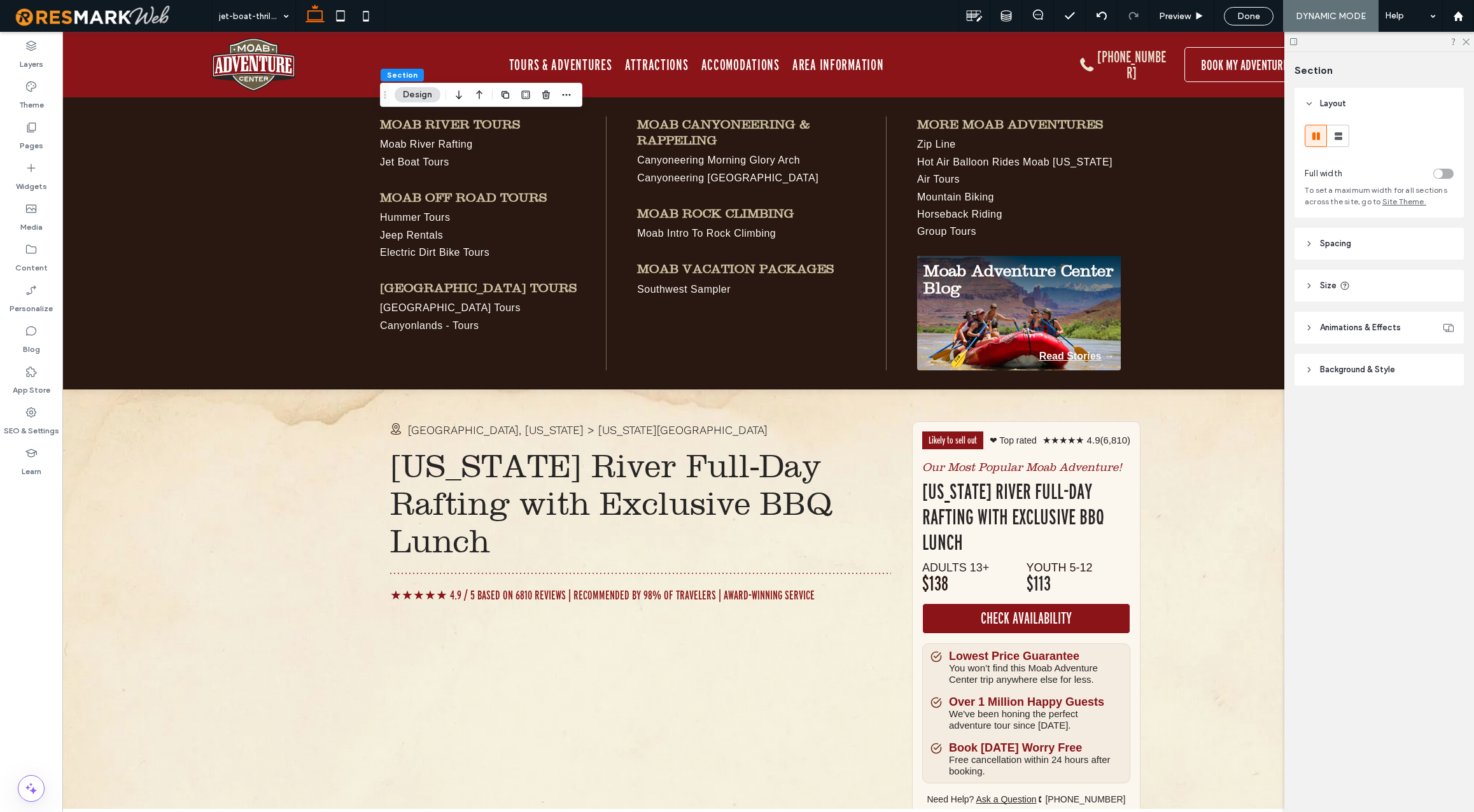
scroll to position [0, 0]
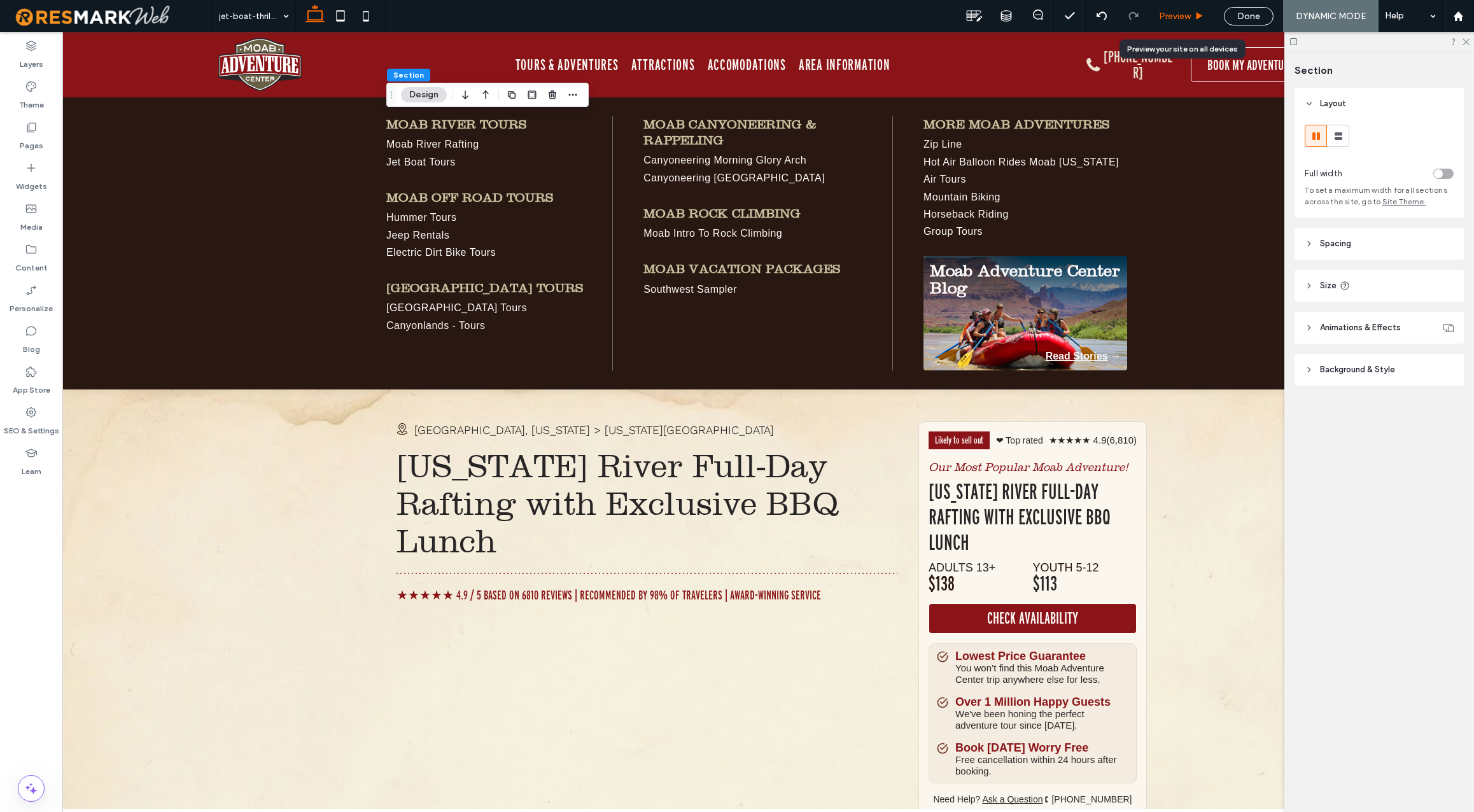
click at [1187, 14] on span "Preview" at bounding box center [1174, 17] width 32 height 11
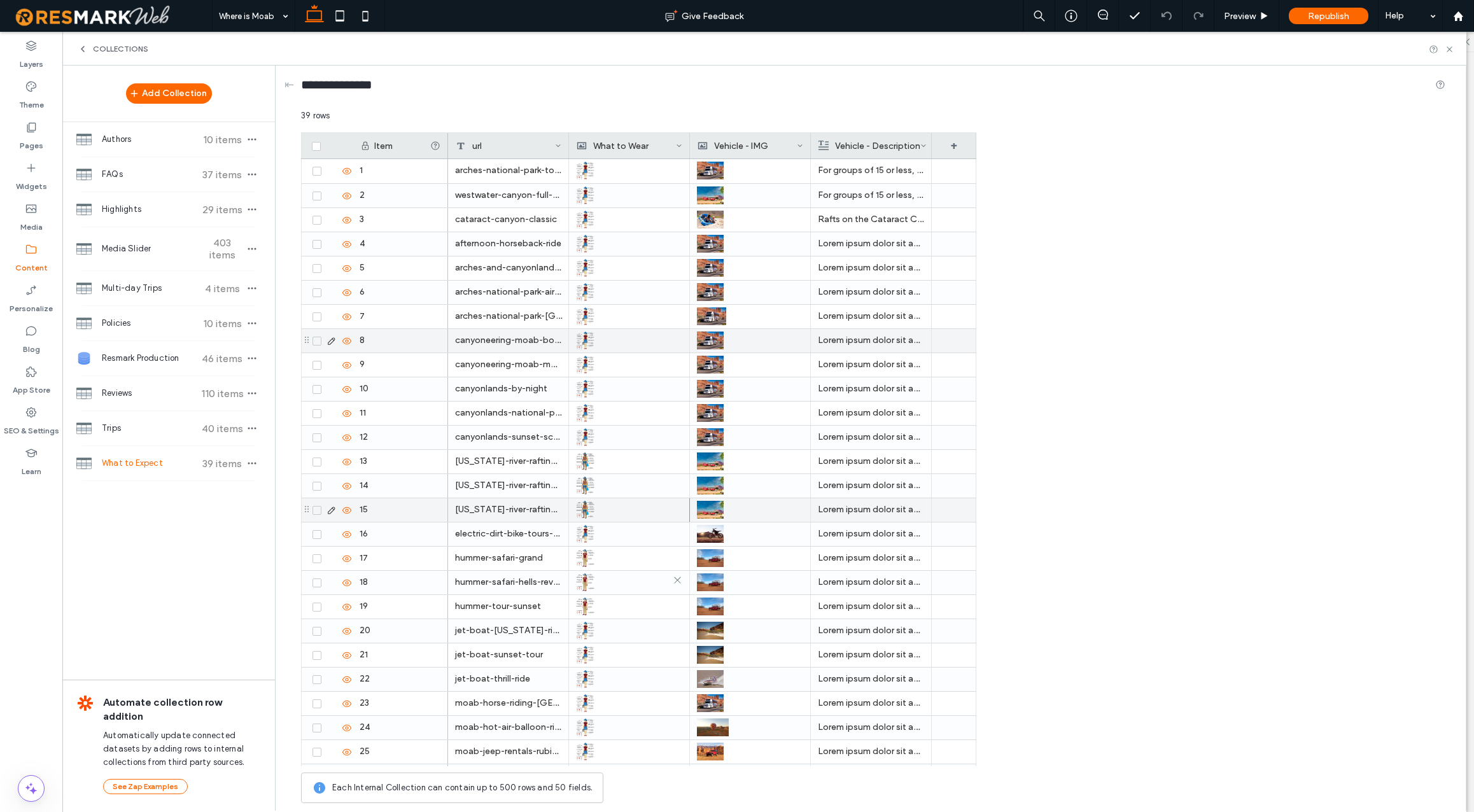
scroll to position [1, 0]
click at [588, 462] on img at bounding box center [585, 461] width 19 height 18
click at [589, 463] on img at bounding box center [585, 461] width 19 height 18
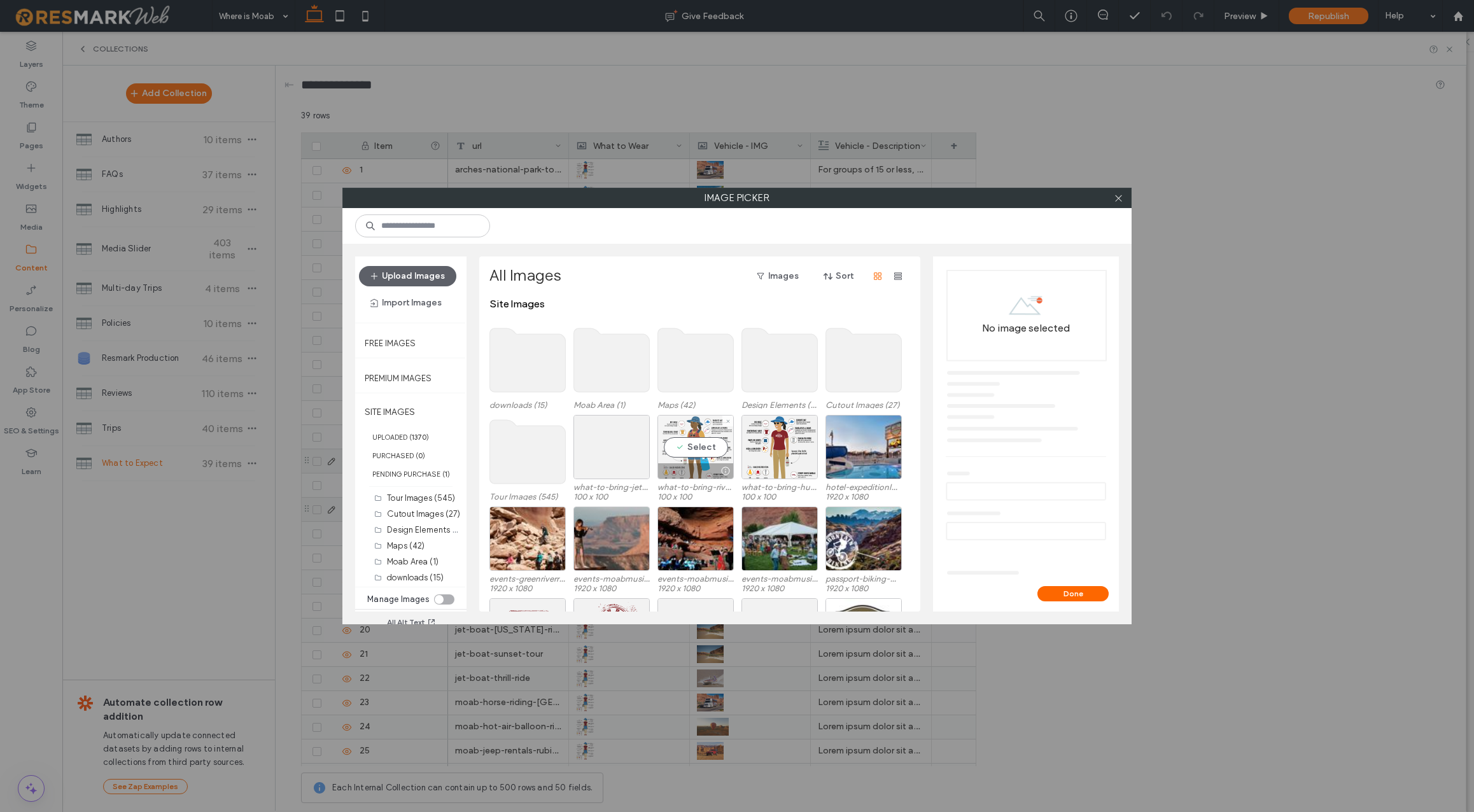
click at [710, 448] on div "Select" at bounding box center [695, 446] width 76 height 64
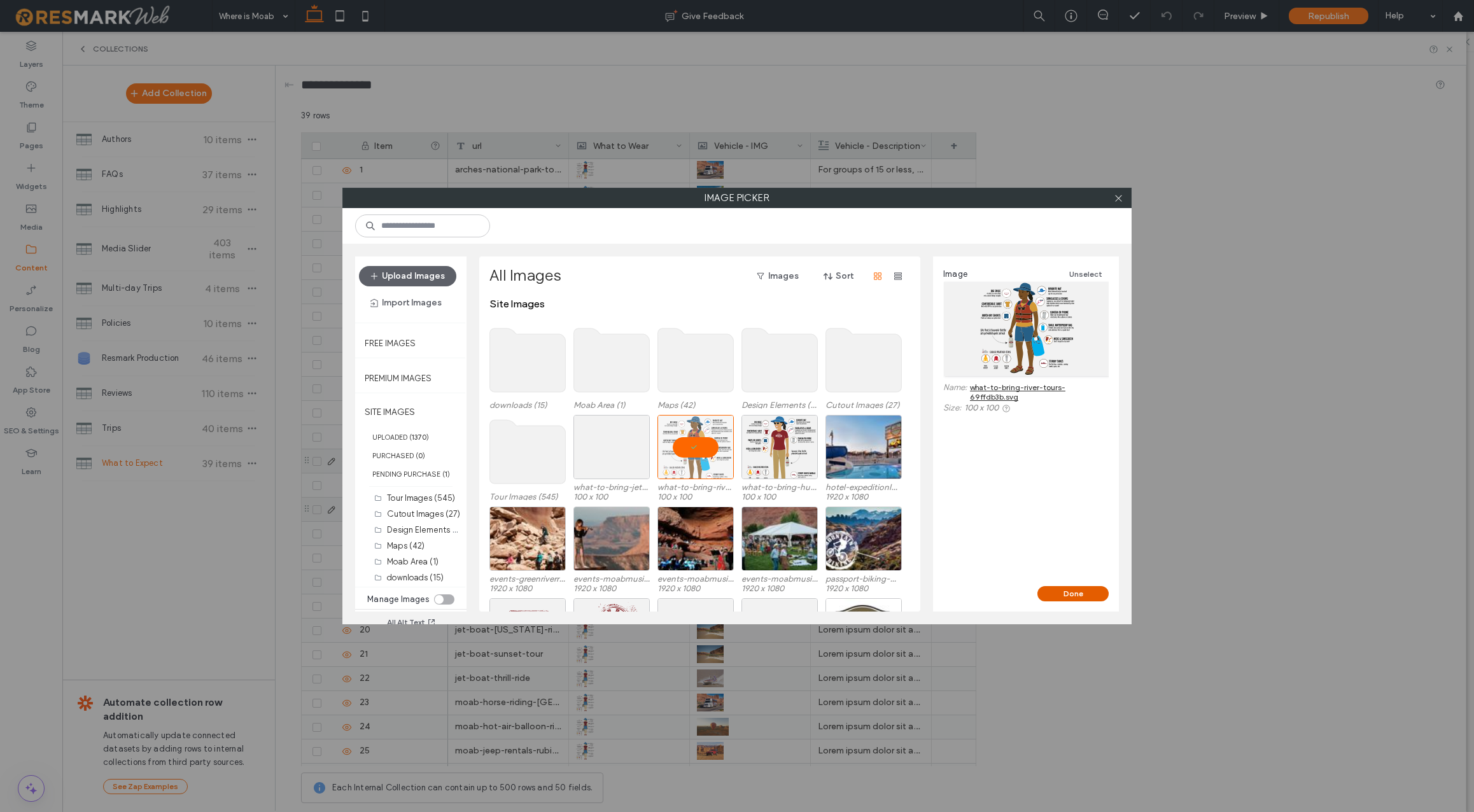
click at [1086, 594] on button "Done" at bounding box center [1072, 594] width 71 height 15
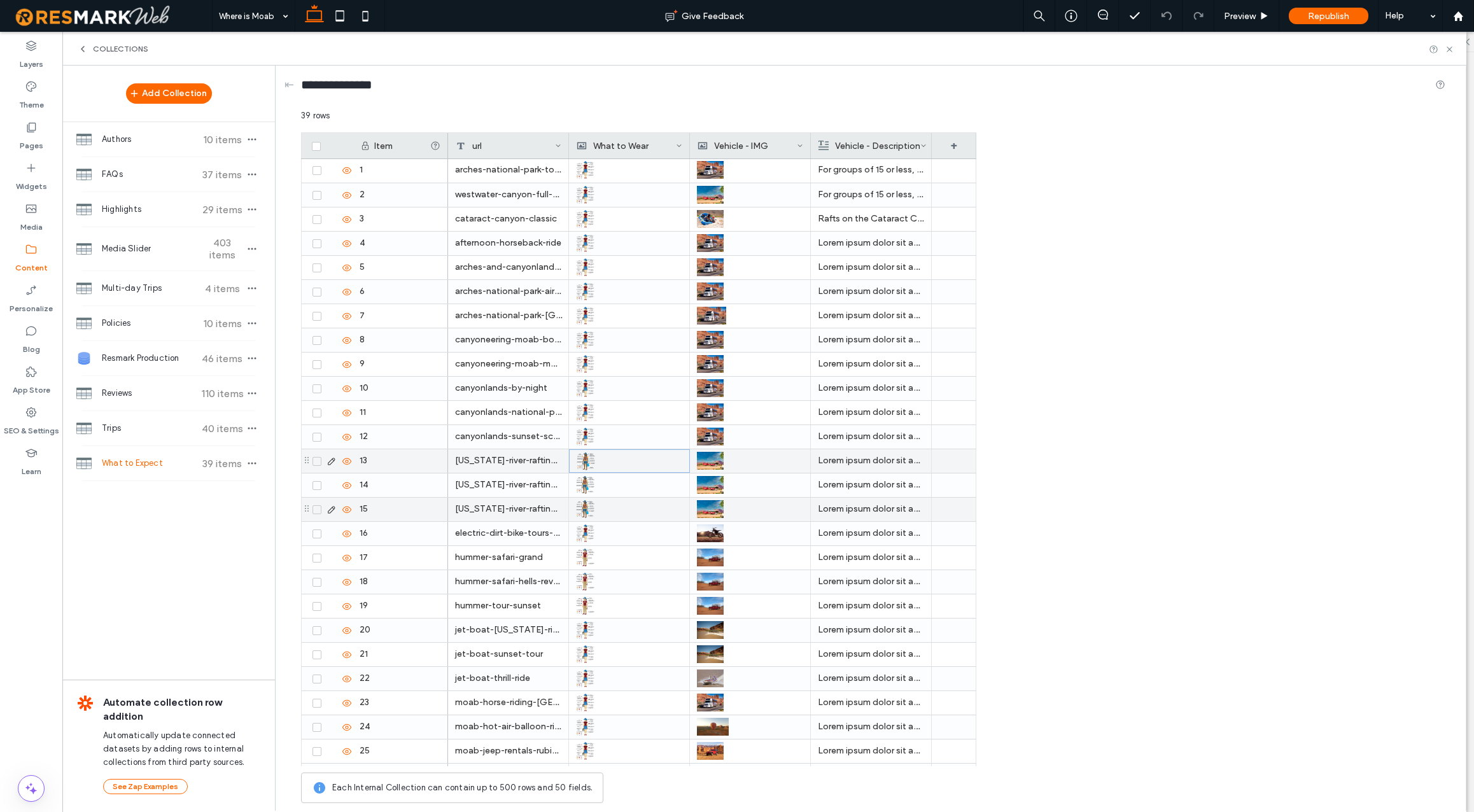
click at [331, 458] on icon at bounding box center [331, 461] width 10 height 10
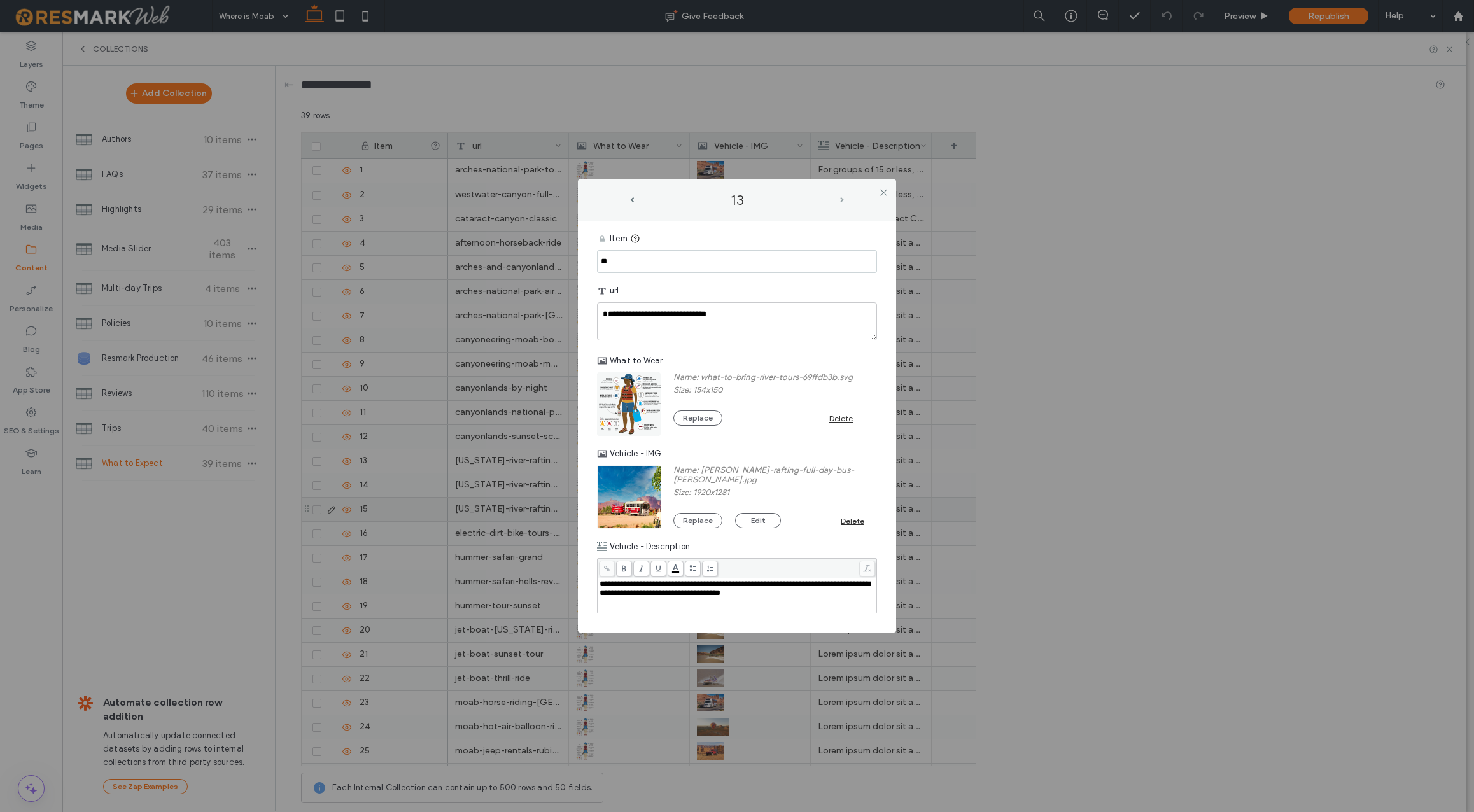
click at [841, 200] on span "next-arrow" at bounding box center [842, 200] width 4 height 6
click at [882, 194] on icon at bounding box center [884, 193] width 10 height 10
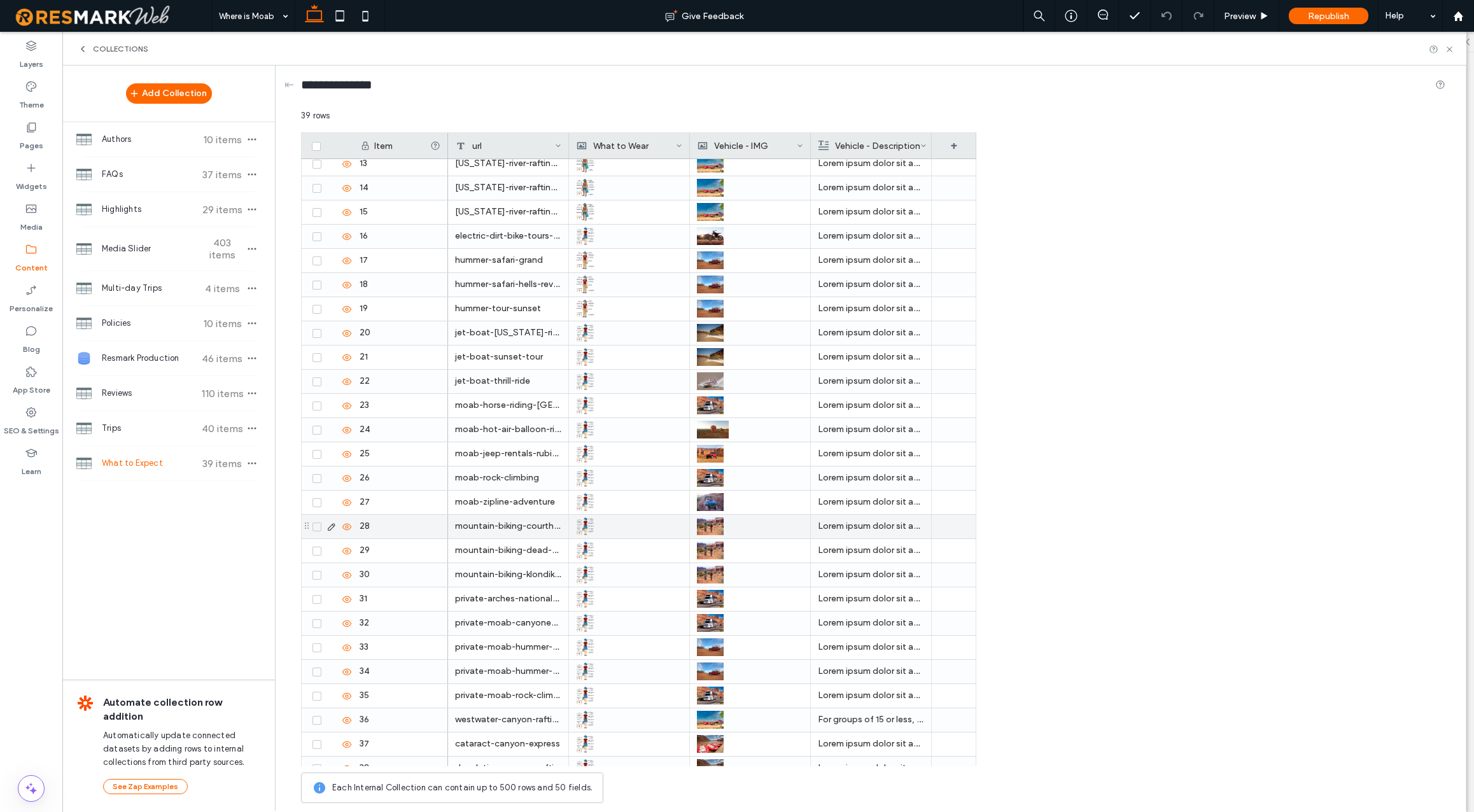
scroll to position [285, 0]
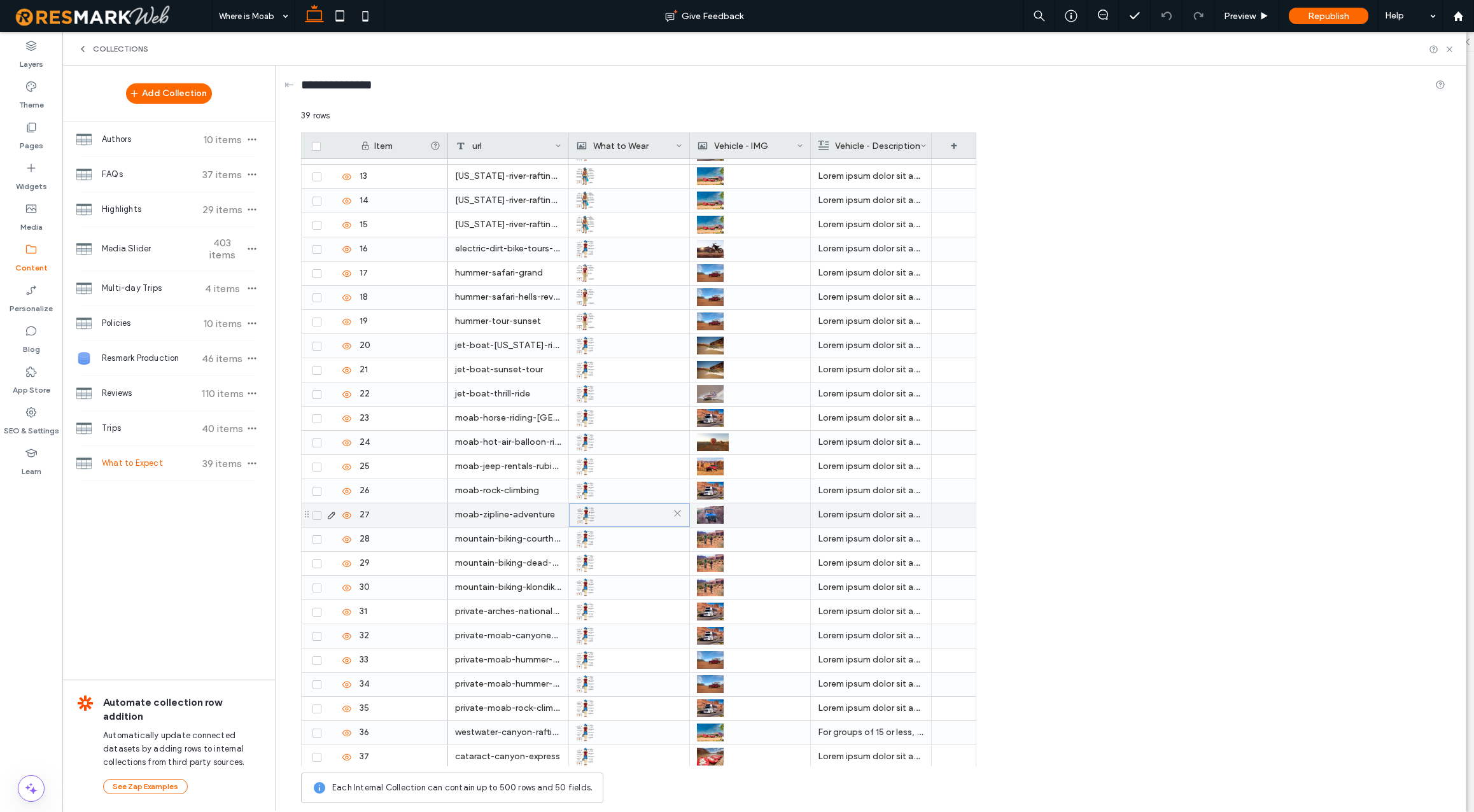
click at [585, 514] on img at bounding box center [585, 515] width 19 height 18
click at [588, 514] on img at bounding box center [585, 515] width 19 height 18
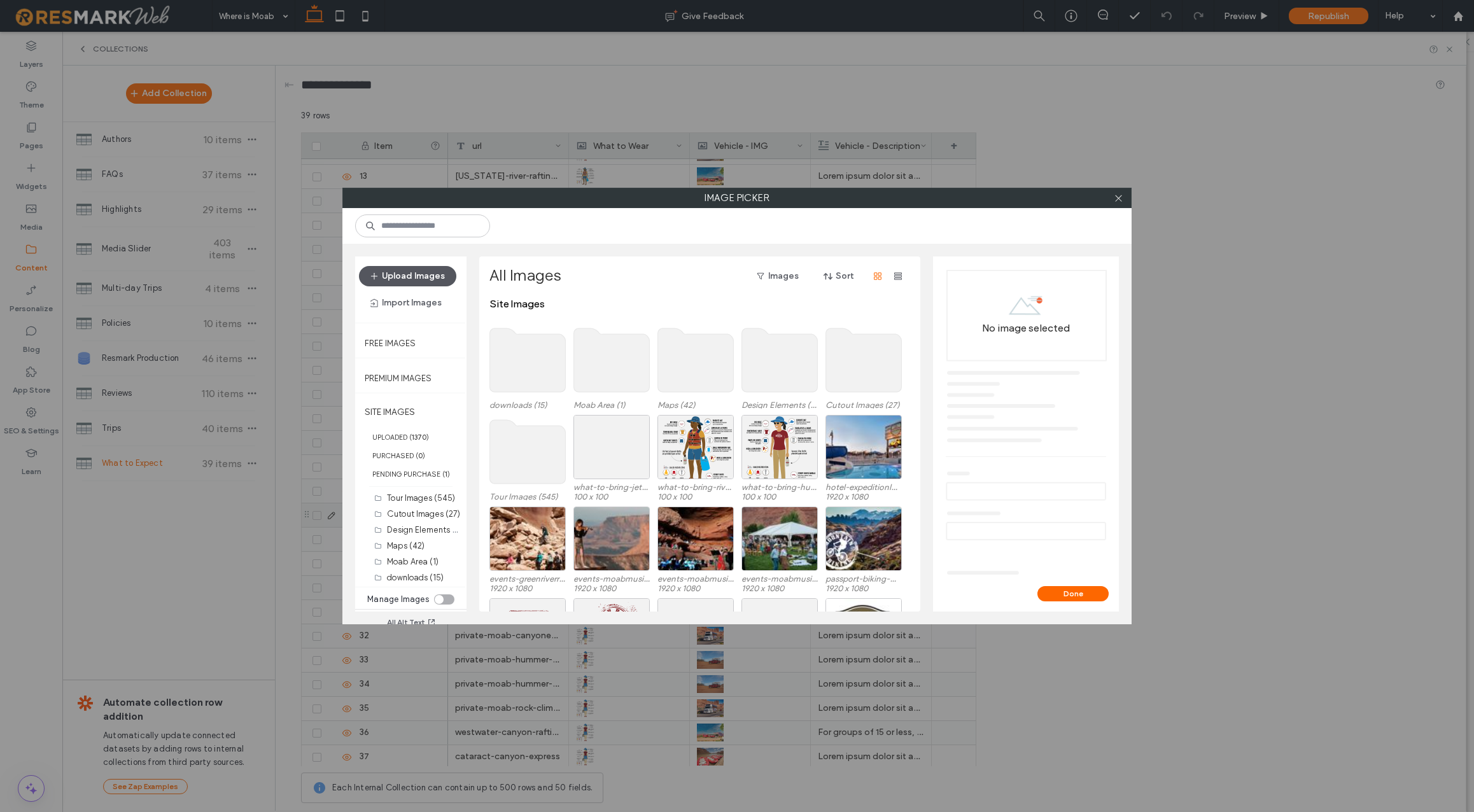
click at [429, 275] on button "Upload Images" at bounding box center [407, 276] width 97 height 21
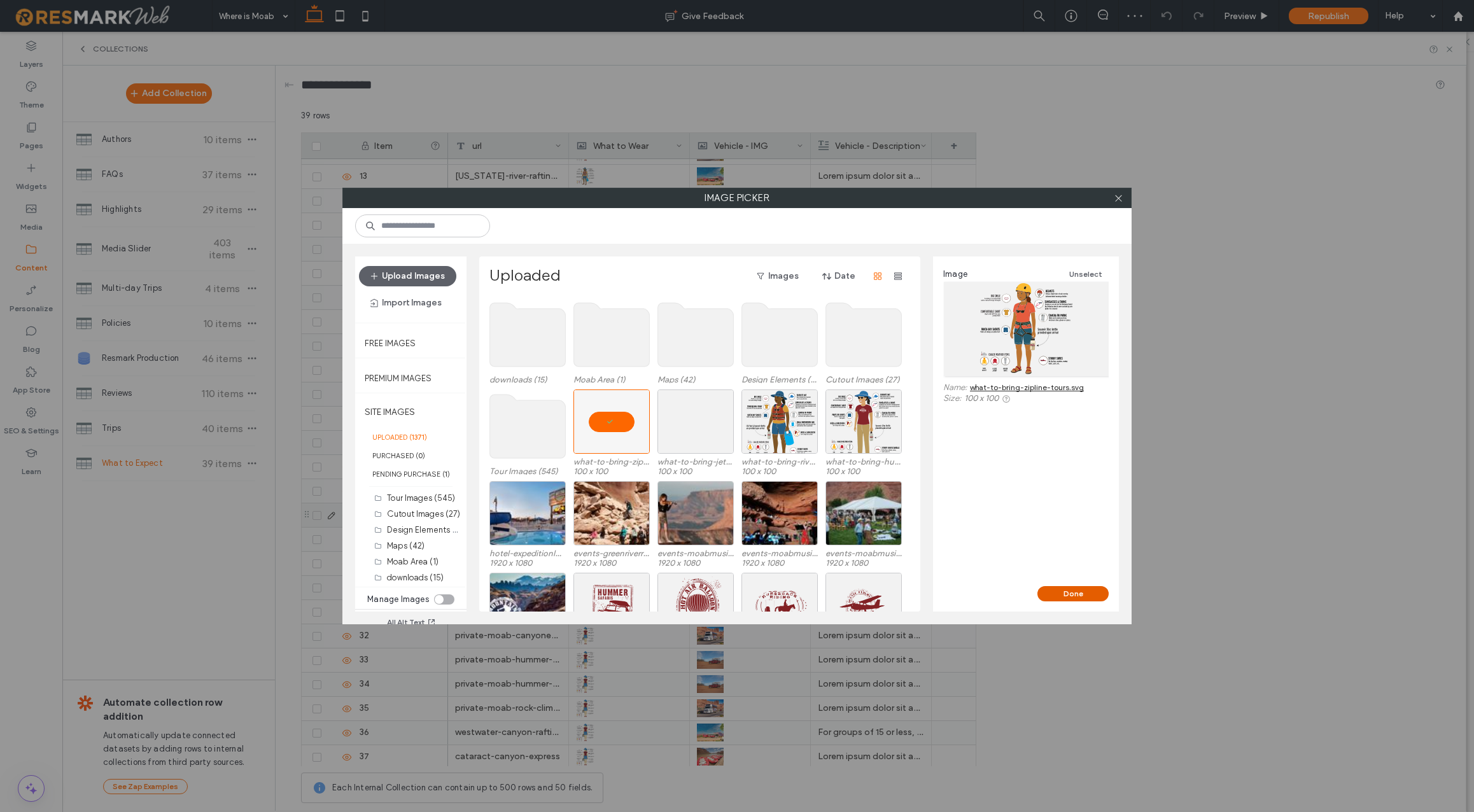
click at [1077, 594] on button "Done" at bounding box center [1072, 594] width 71 height 15
